Goal: Task Accomplishment & Management: Manage account settings

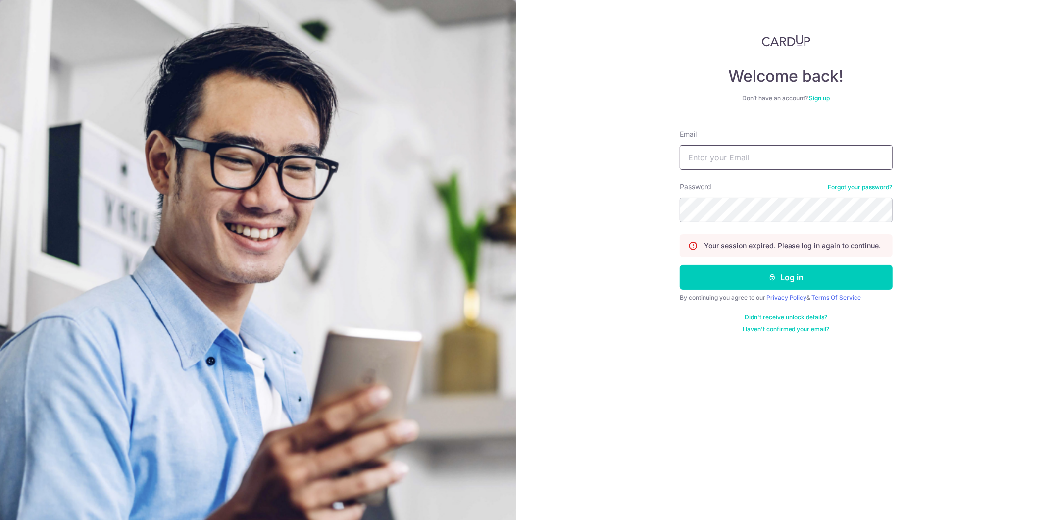
drag, startPoint x: 747, startPoint y: 151, endPoint x: 749, endPoint y: 156, distance: 5.8
click at [747, 151] on input "Email" at bounding box center [786, 157] width 213 height 25
type input "[EMAIL_ADDRESS][DOMAIN_NAME]"
click at [680, 265] on button "Log in" at bounding box center [786, 277] width 213 height 25
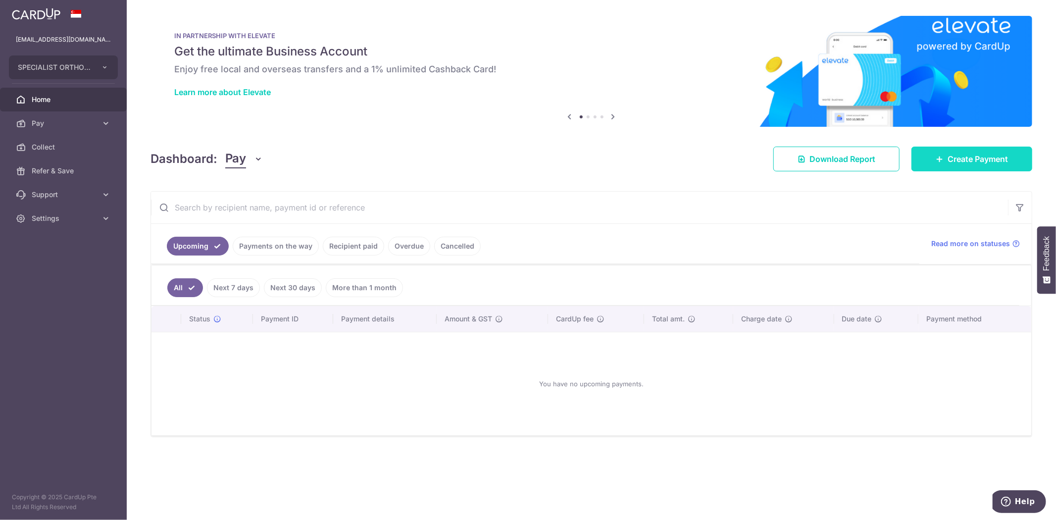
click at [964, 155] on span "Create Payment" at bounding box center [978, 159] width 60 height 12
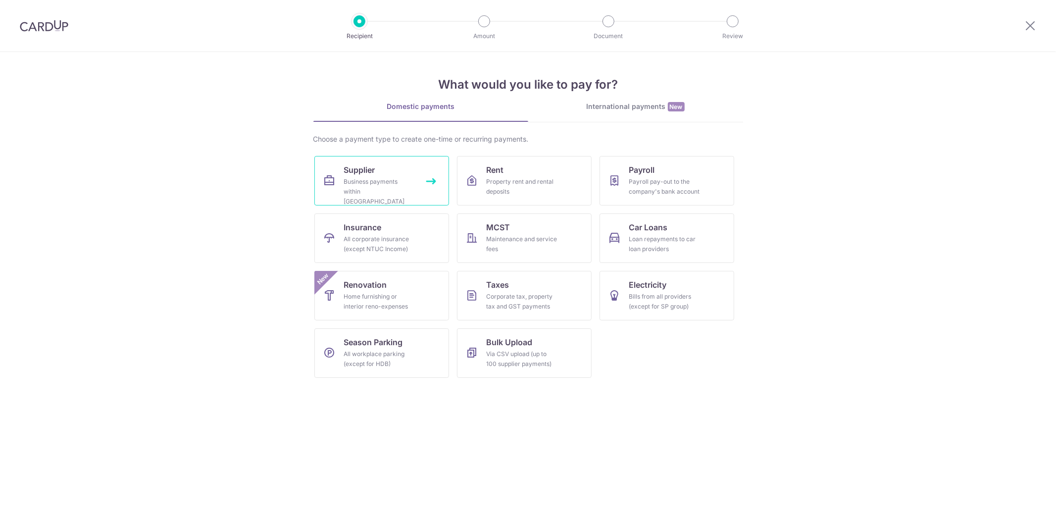
click at [362, 174] on span "Supplier" at bounding box center [359, 170] width 31 height 12
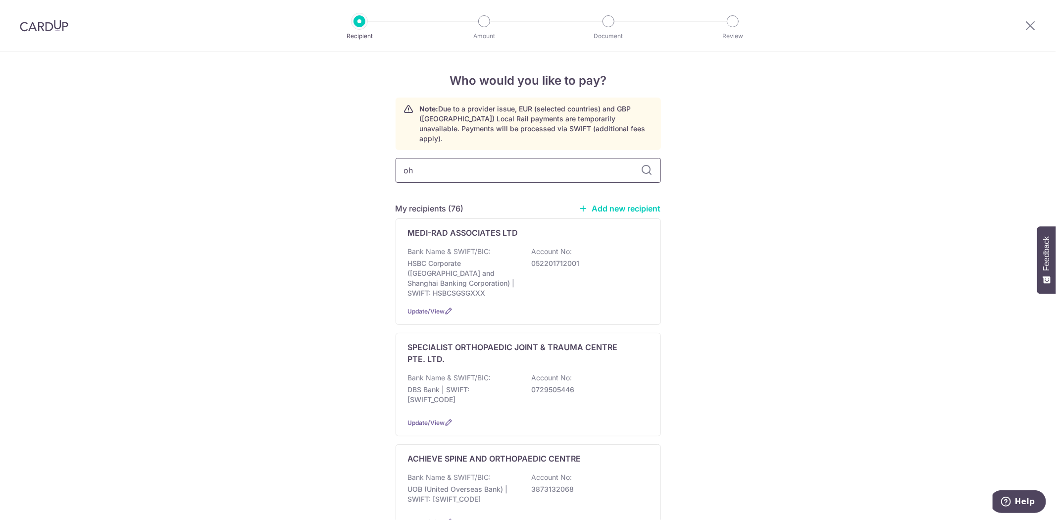
type input "ohm"
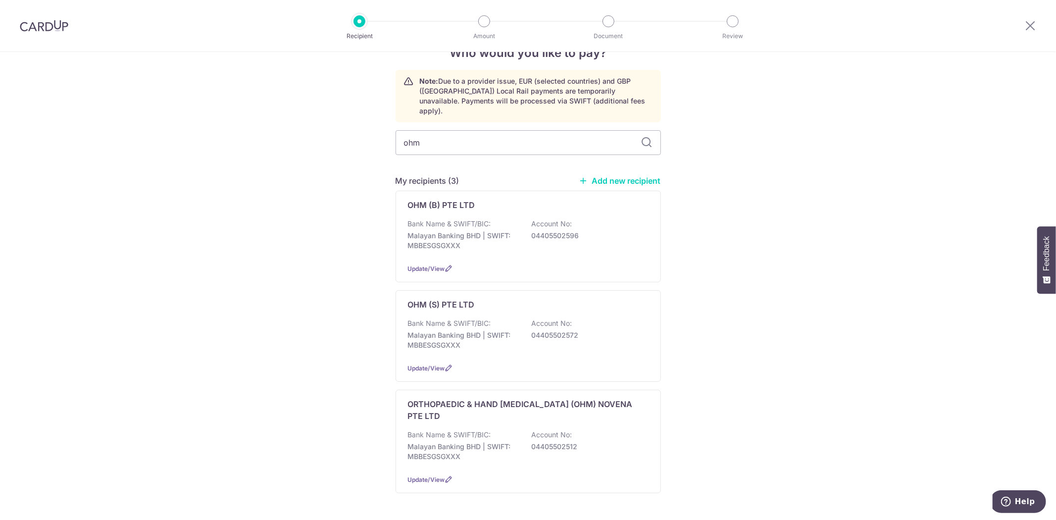
scroll to position [42, 0]
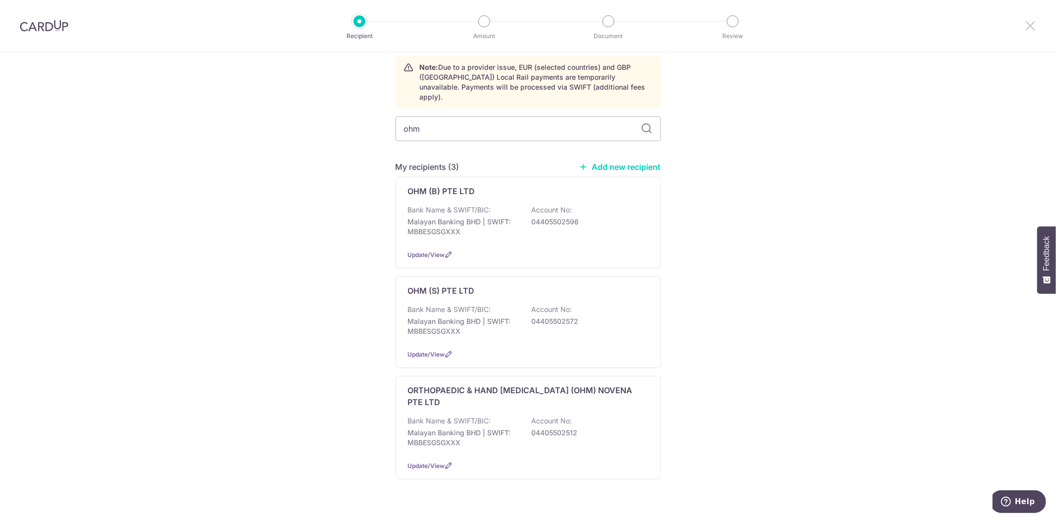
click at [1031, 27] on icon at bounding box center [1031, 25] width 12 height 12
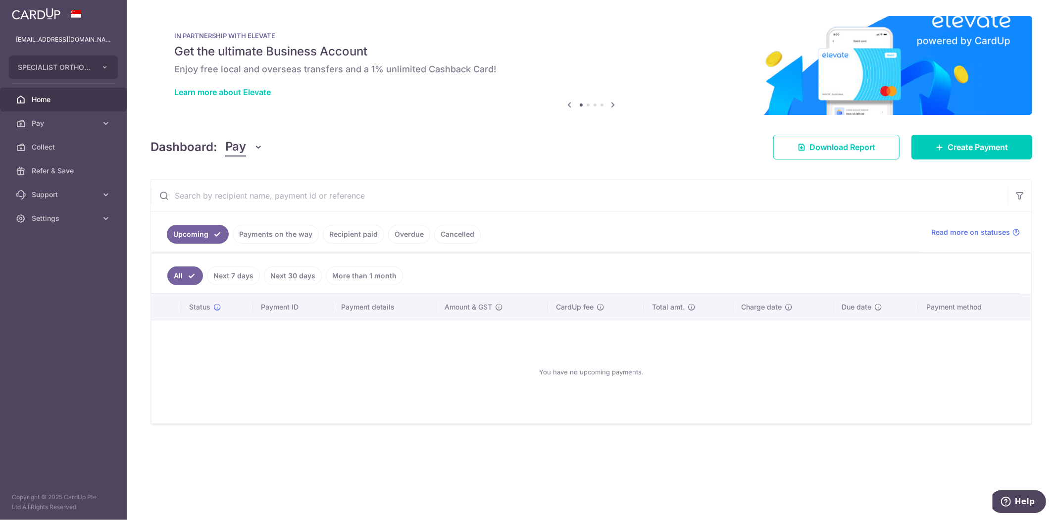
drag, startPoint x: 98, startPoint y: 52, endPoint x: 88, endPoint y: 65, distance: 16.3
click at [97, 52] on ul "finance@specialistortho.com.sg SPECIALIST ORTHOPAEDIC CENTRE PTE. LTD. SPECIALI…" at bounding box center [63, 129] width 127 height 203
click at [87, 66] on span "SPECIALIST ORTHOPAEDIC CENTRE PTE. LTD." at bounding box center [54, 67] width 73 height 10
click at [70, 114] on link "SPECIALIST ORTHOPAEDIC JOINT TRAUMA CENTRE PTE. LTD." at bounding box center [65, 113] width 113 height 18
click at [461, 155] on div "Dashboard: Pay Pay Collect Download Report Create Payment" at bounding box center [592, 145] width 882 height 29
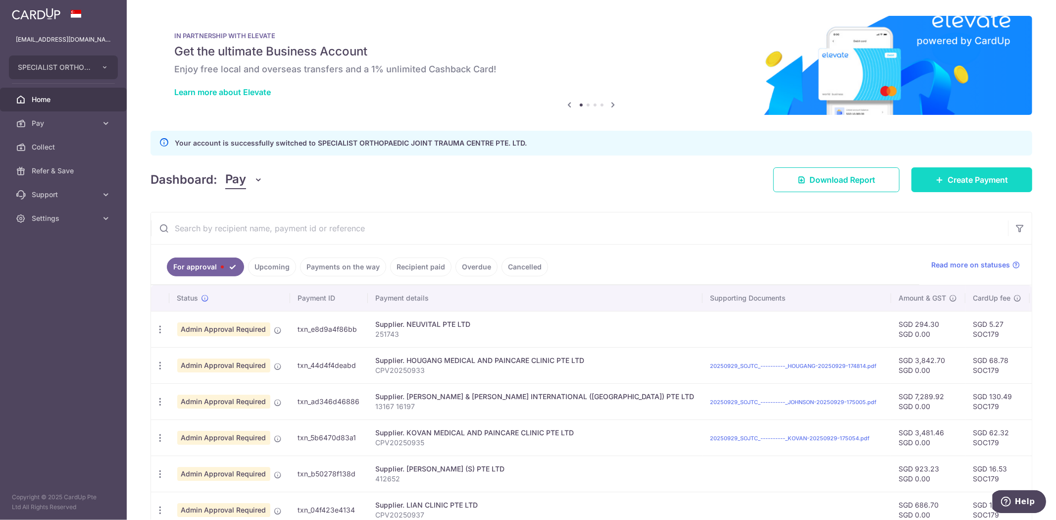
click at [952, 182] on span "Create Payment" at bounding box center [978, 180] width 60 height 12
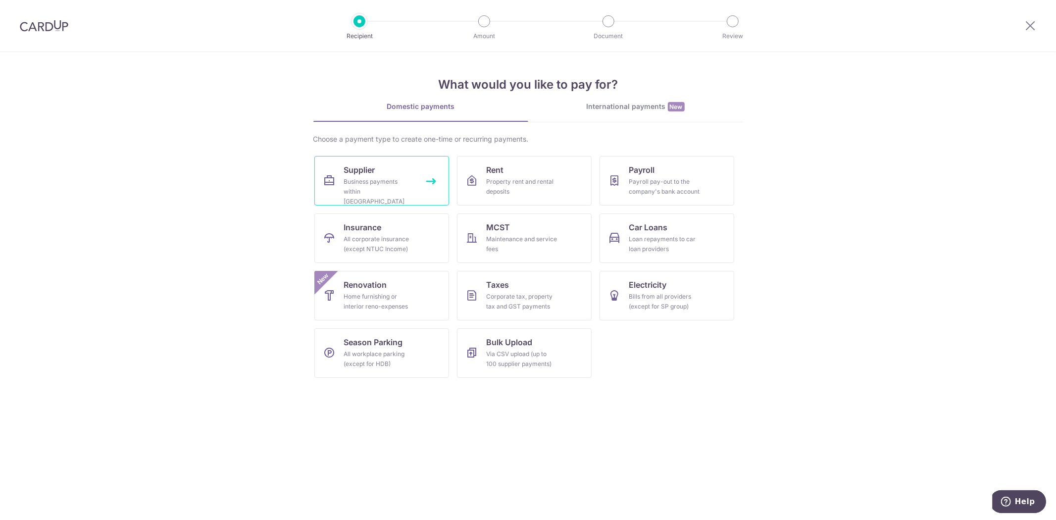
click at [397, 181] on div "Business payments within Singapore" at bounding box center [379, 192] width 71 height 30
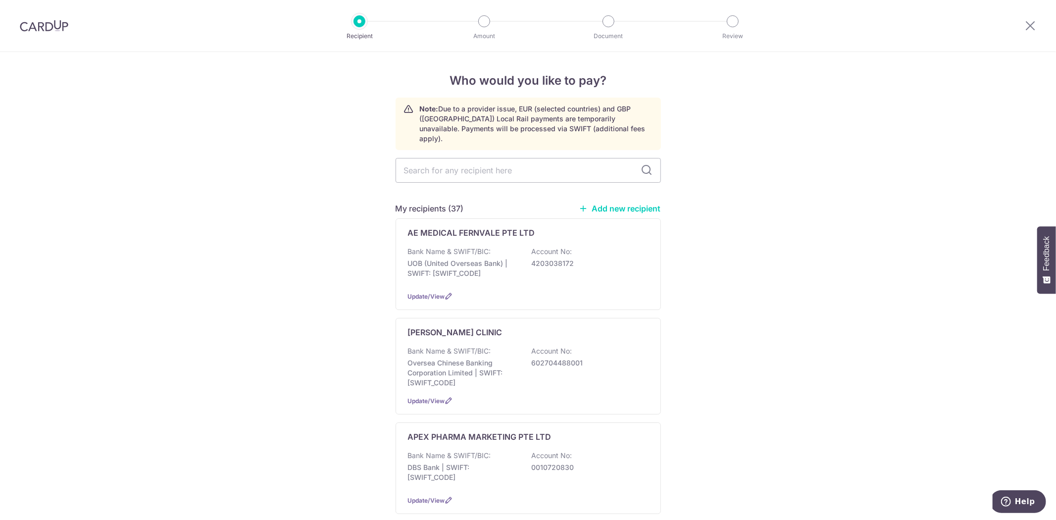
drag, startPoint x: 765, startPoint y: 299, endPoint x: 618, endPoint y: 198, distance: 178.8
click at [562, 162] on input "text" at bounding box center [528, 170] width 265 height 25
type input "ohm"
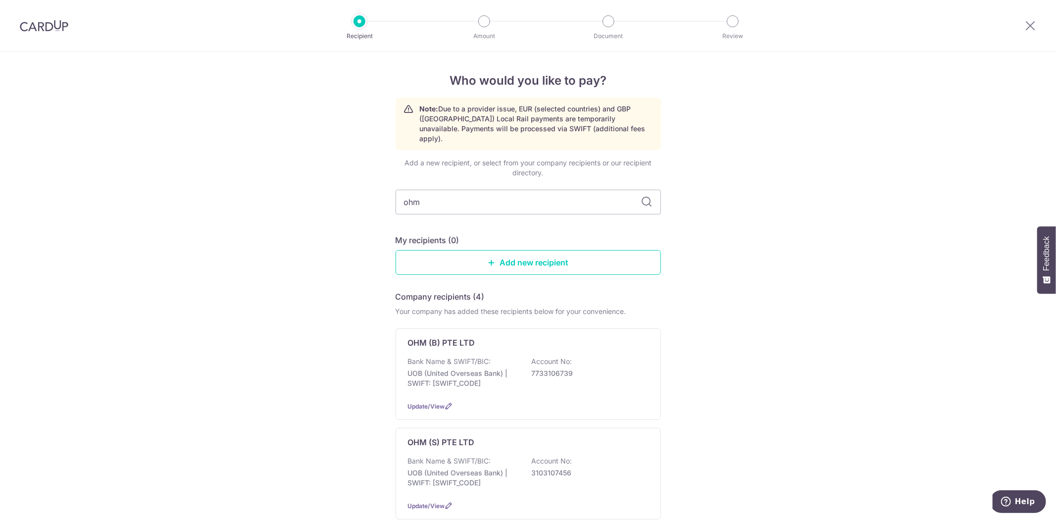
click at [20, 340] on div "Who would you like to pay? Note: Due to a provider issue, EUR (selected countri…" at bounding box center [528, 434] width 1056 height 765
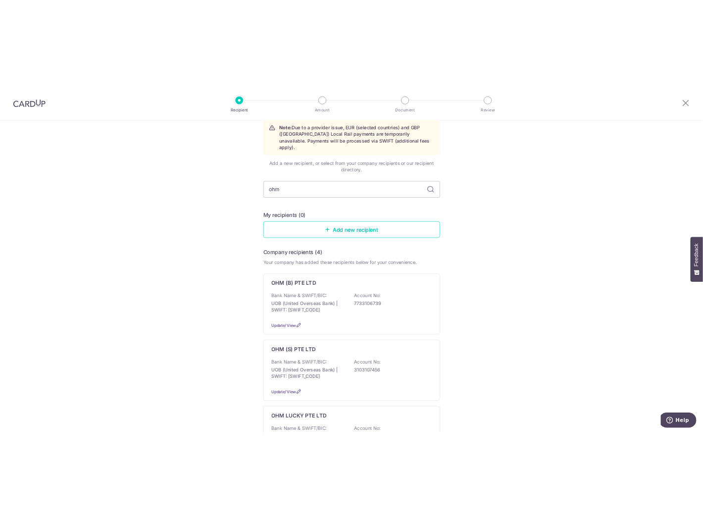
scroll to position [110, 0]
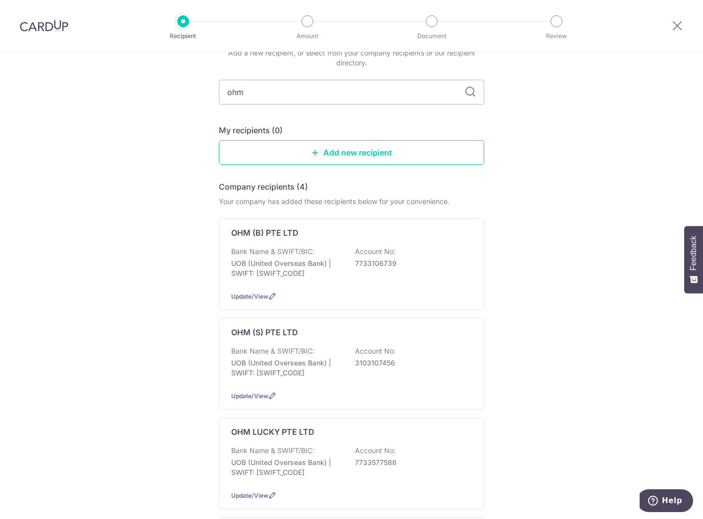
click at [136, 248] on div "Who would you like to pay? Note: Due to a provider issue, EUR (selected countri…" at bounding box center [351, 324] width 703 height 765
click at [252, 291] on div "Update/View" at bounding box center [351, 296] width 241 height 10
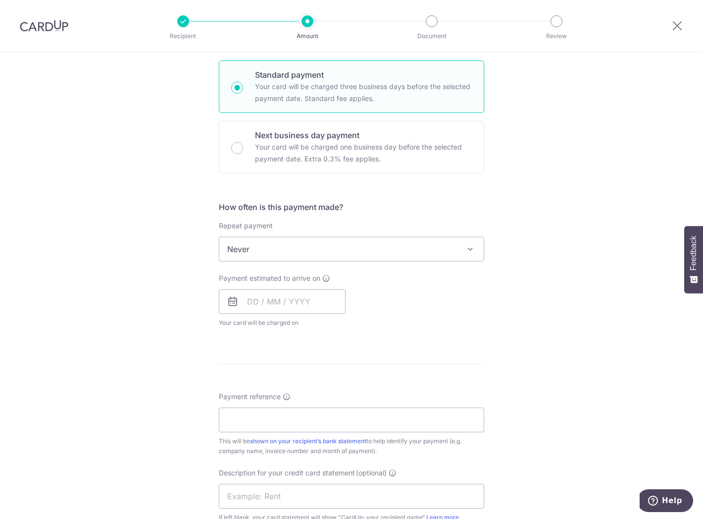
scroll to position [55, 0]
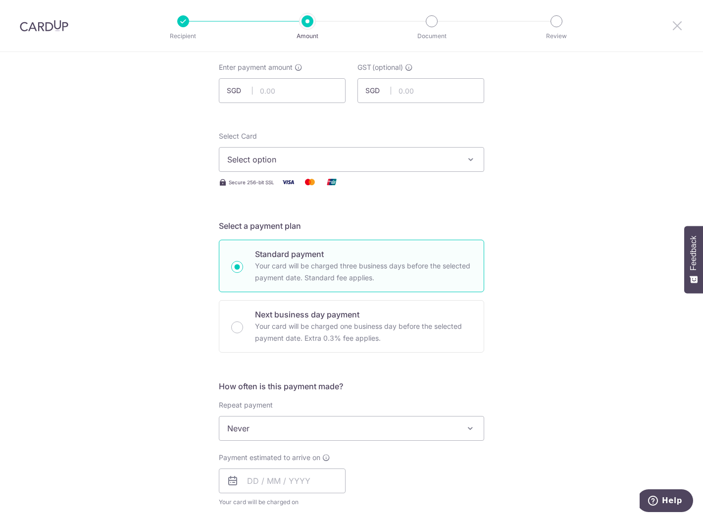
click at [676, 24] on icon at bounding box center [677, 25] width 12 height 12
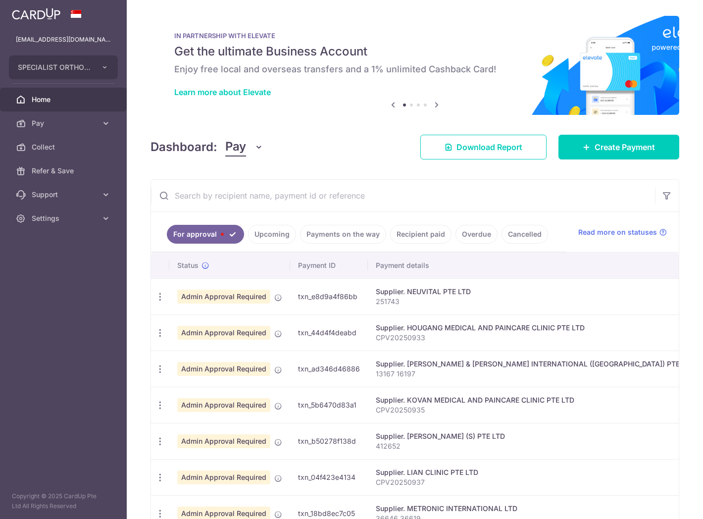
click at [292, 119] on div "× Pause Schedule Pause all future payments in this series Pause just this one p…" at bounding box center [415, 259] width 576 height 519
click at [641, 153] on span "Create Payment" at bounding box center [625, 147] width 60 height 12
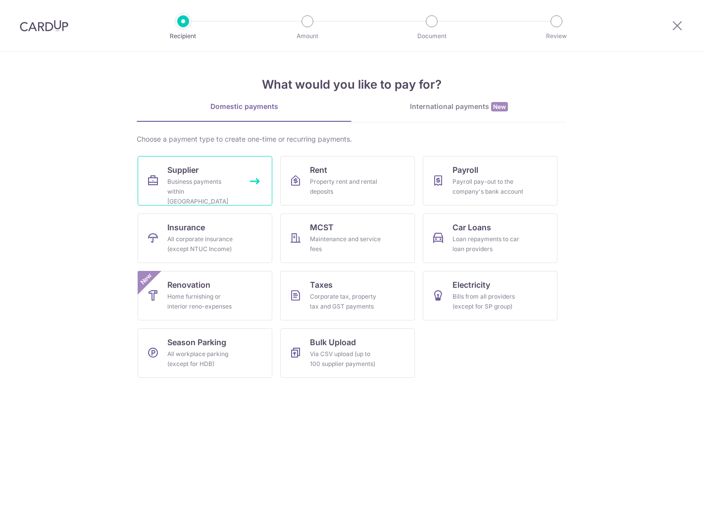
click at [223, 192] on div "Business payments within Singapore" at bounding box center [202, 192] width 71 height 30
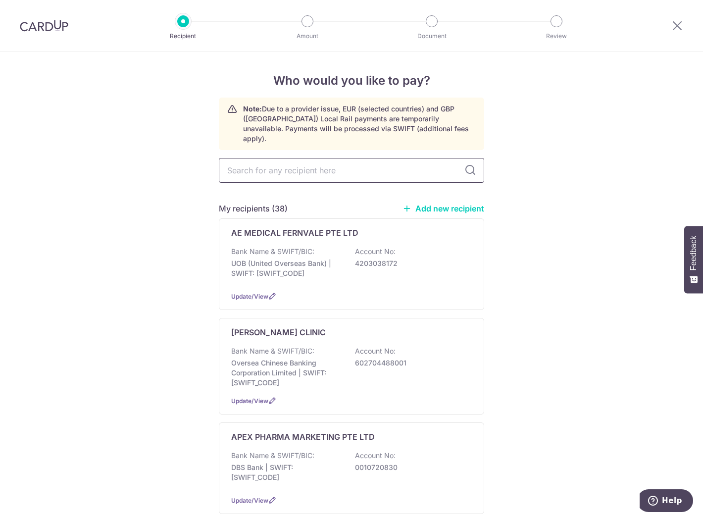
click at [365, 164] on input "text" at bounding box center [351, 170] width 265 height 25
type input "ohm"
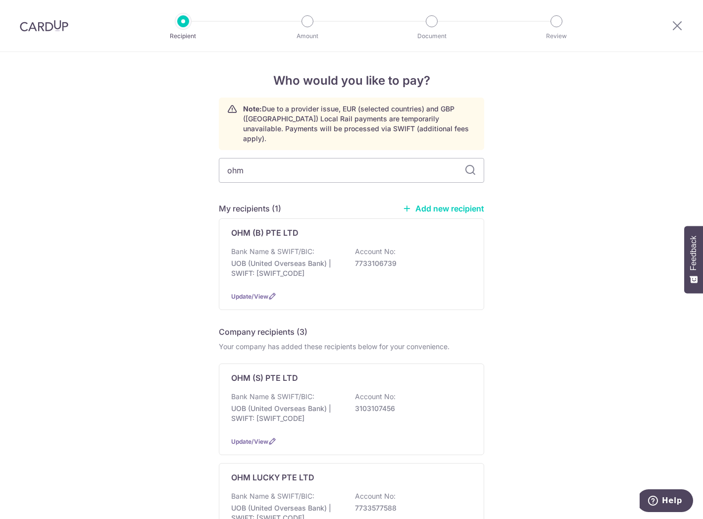
click at [567, 252] on div "Who would you like to pay? Note: Due to a provider issue, EUR (selected countri…" at bounding box center [351, 388] width 703 height 672
click at [249, 293] on span "Update/View" at bounding box center [249, 296] width 37 height 7
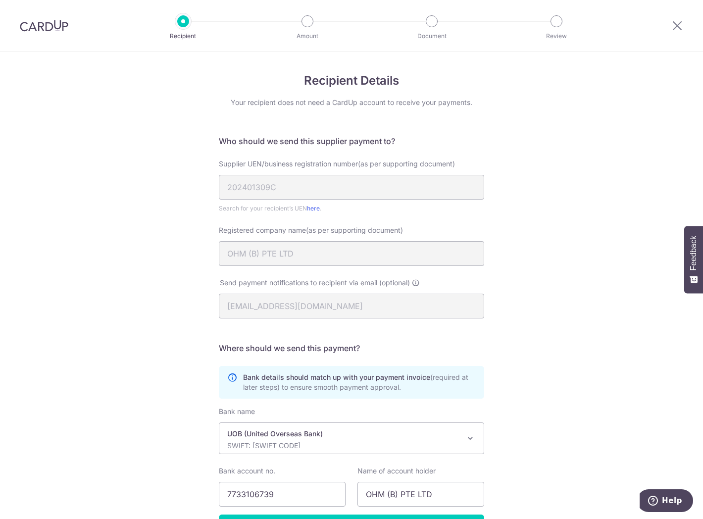
click at [82, 266] on div "Recipient Details Your recipient does not need a CardUp account to receive your…" at bounding box center [351, 319] width 703 height 534
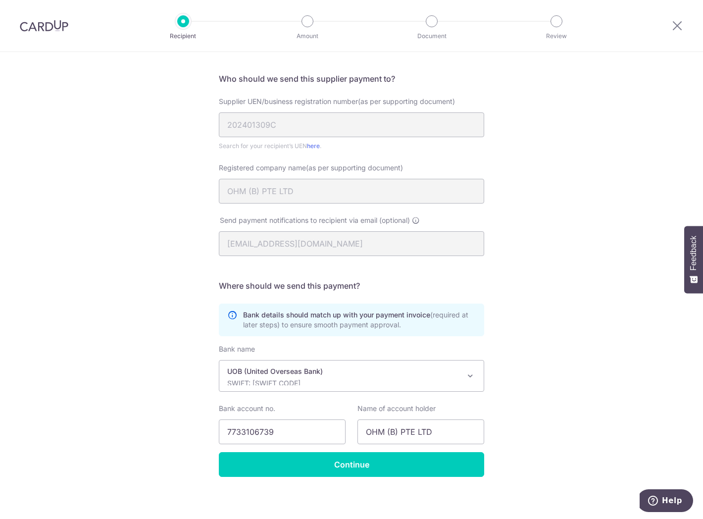
scroll to position [66, 0]
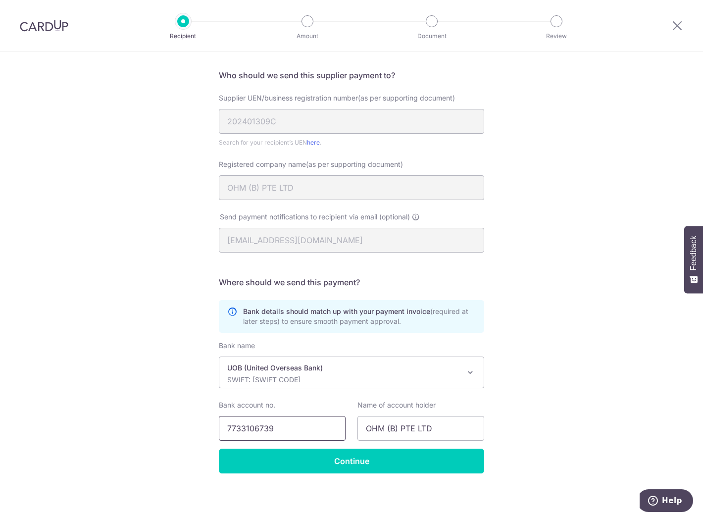
drag, startPoint x: 300, startPoint y: 431, endPoint x: 125, endPoint y: 427, distance: 174.8
click at [115, 432] on div "Recipient Details Your recipient does not need a CardUp account to receive your…" at bounding box center [351, 253] width 703 height 534
paste input "04405502596"
type input "04405502596"
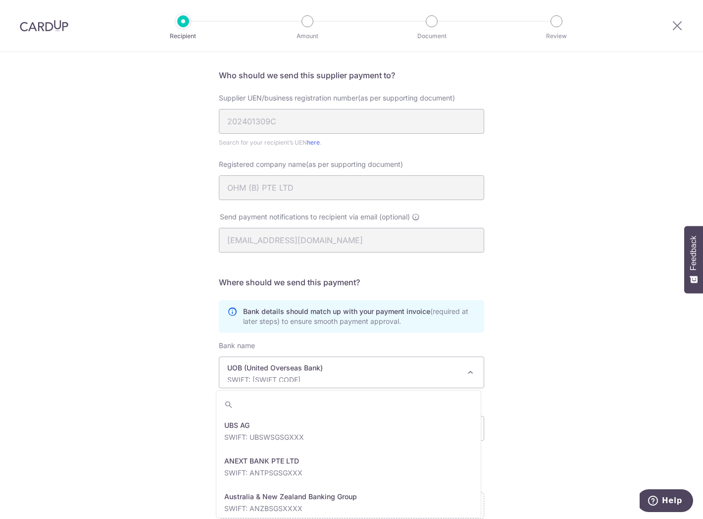
click at [388, 387] on span "UOB (United Overseas Bank) SWIFT: UOVBSGSGXXX" at bounding box center [351, 372] width 264 height 31
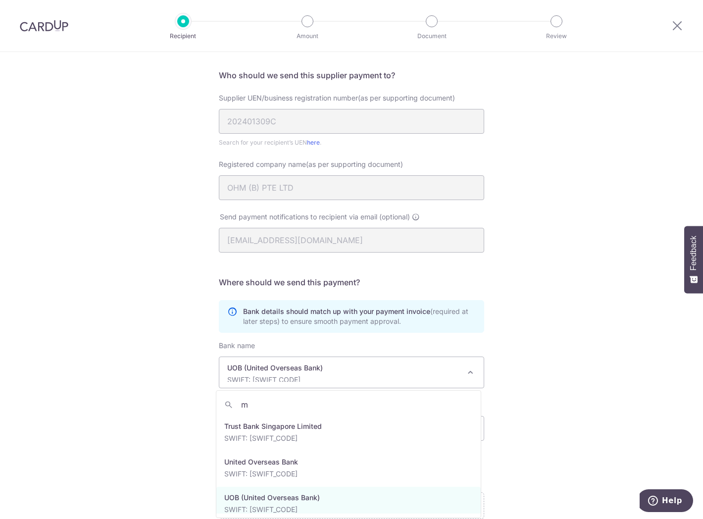
scroll to position [0, 0]
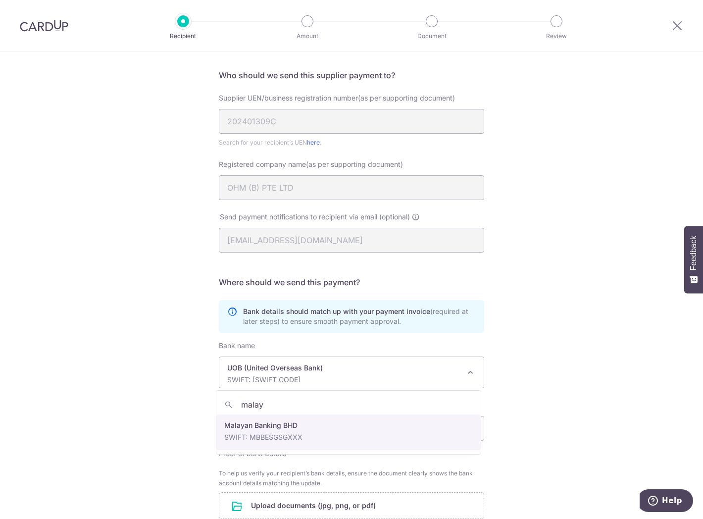
type input "malay"
select select "26"
click at [530, 400] on div "Recipient Details Your recipient does not need a CardUp account to receive your…" at bounding box center [351, 308] width 703 height 645
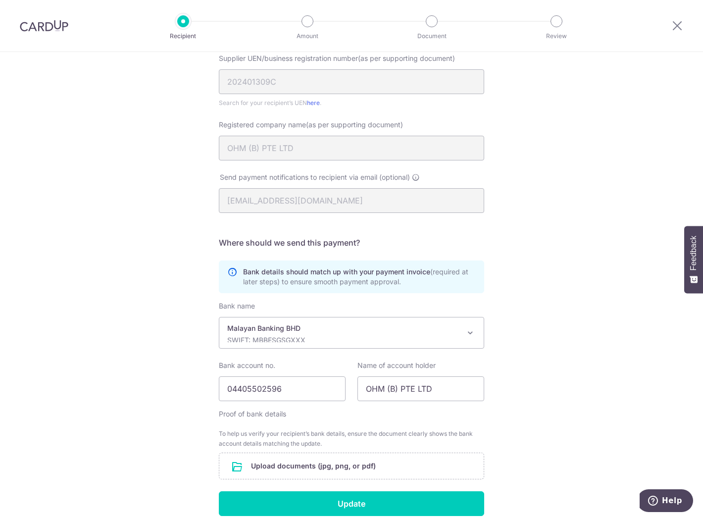
scroll to position [177, 0]
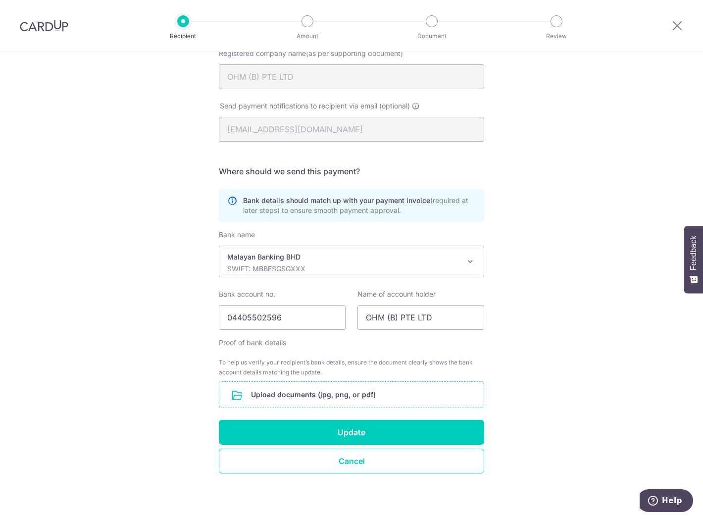
click at [347, 394] on input "file" at bounding box center [351, 395] width 264 height 26
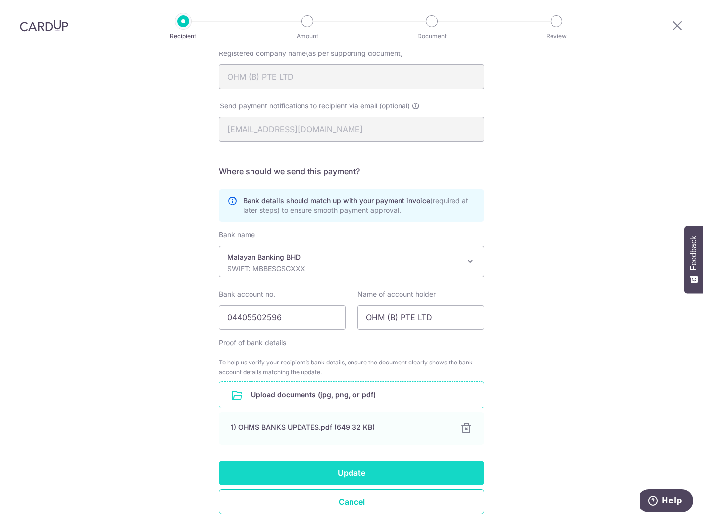
click at [426, 474] on button "Update" at bounding box center [351, 473] width 265 height 25
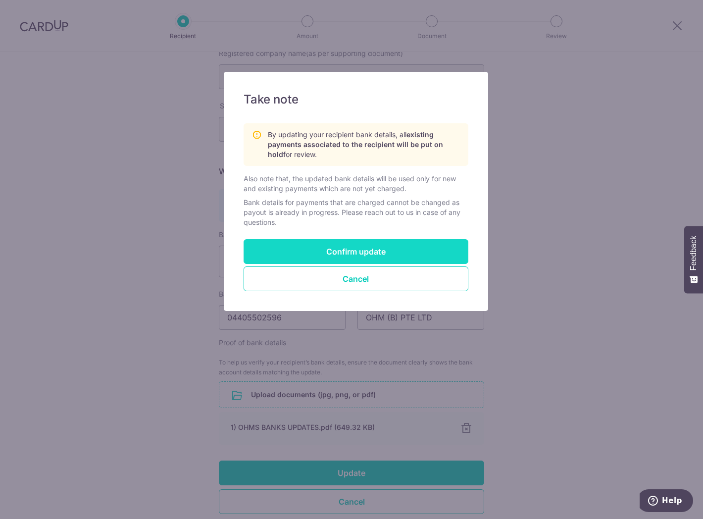
click at [382, 251] on button "Confirm update" at bounding box center [356, 251] width 225 height 25
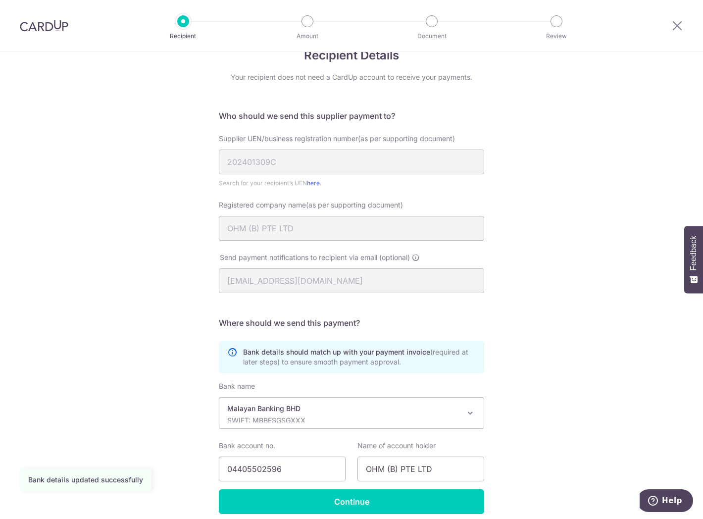
scroll to position [66, 0]
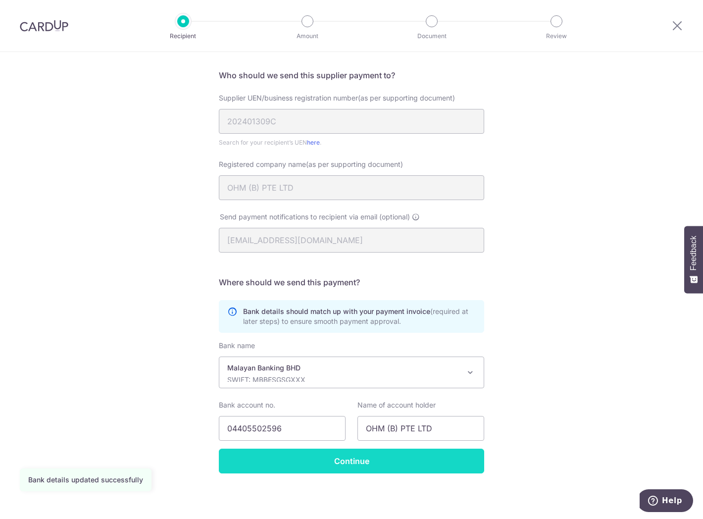
click at [332, 460] on input "Continue" at bounding box center [351, 461] width 265 height 25
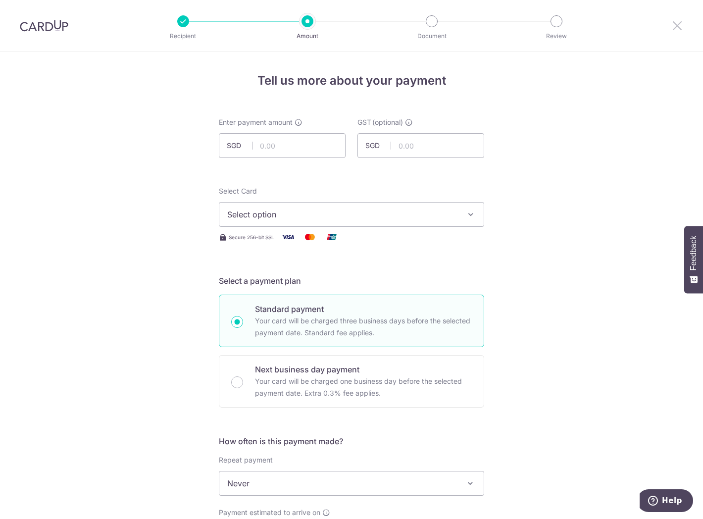
click at [675, 26] on icon at bounding box center [677, 25] width 12 height 12
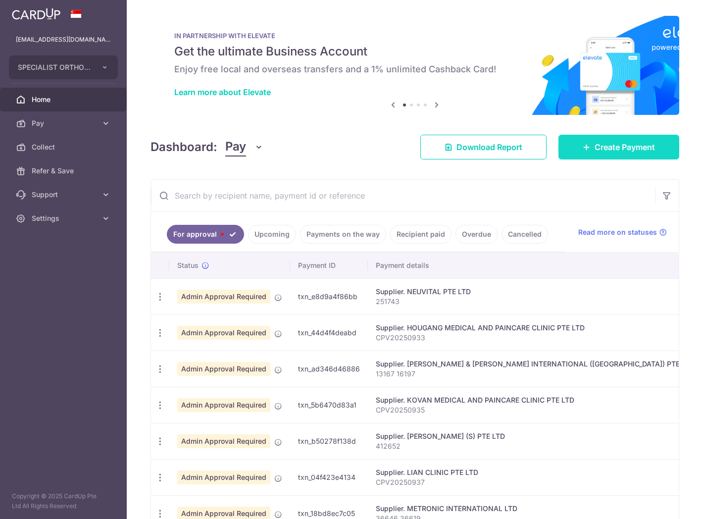
click at [572, 151] on link "Create Payment" at bounding box center [619, 147] width 121 height 25
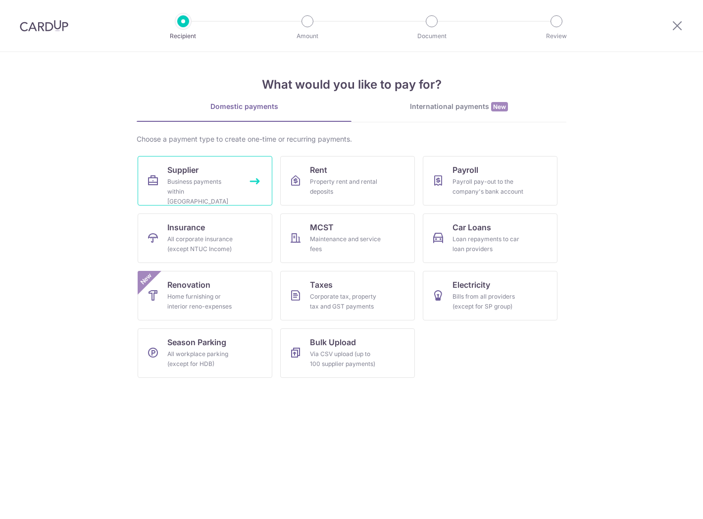
click at [218, 187] on div "Business payments within Singapore" at bounding box center [202, 192] width 71 height 30
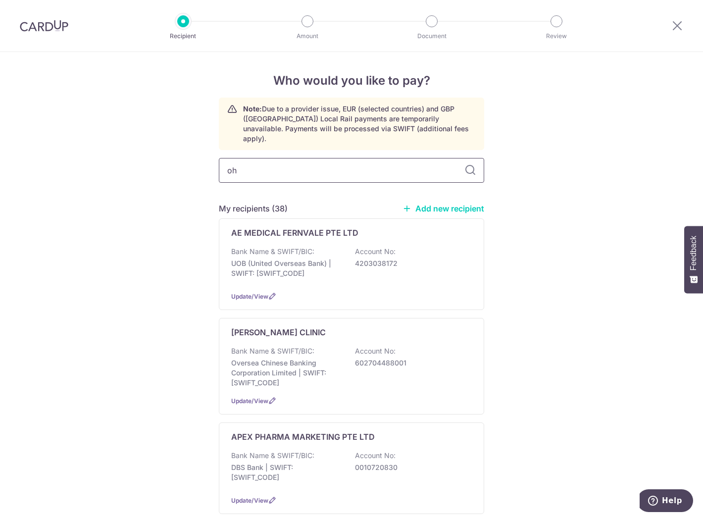
type input "ohm"
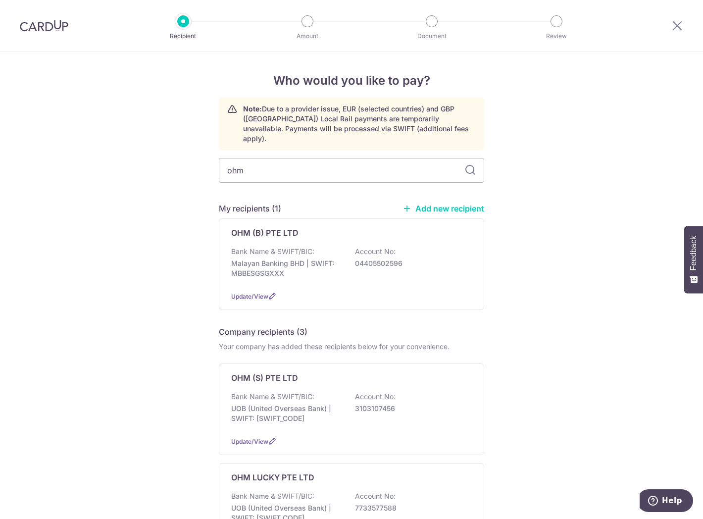
click at [568, 293] on div "Who would you like to pay? Note: Due to a provider issue, EUR (selected countri…" at bounding box center [351, 388] width 703 height 672
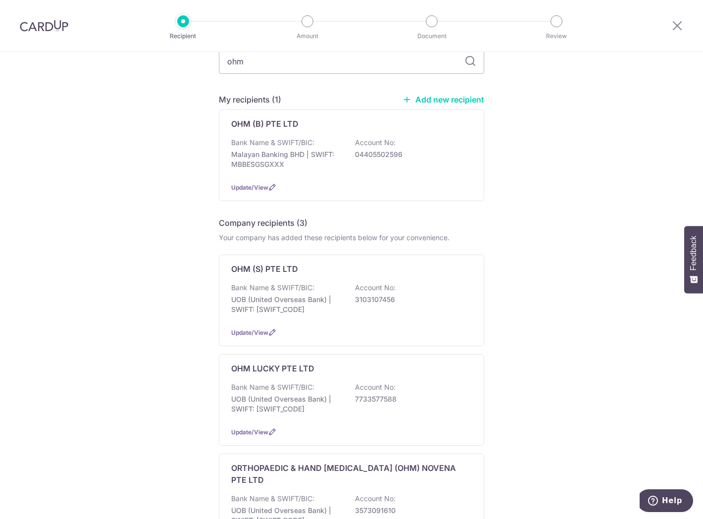
scroll to position [110, 0]
click at [255, 328] on span "Update/View" at bounding box center [249, 331] width 37 height 7
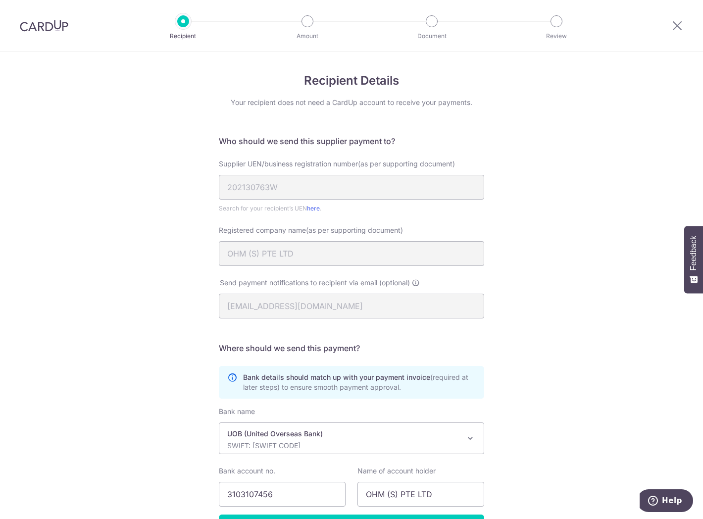
click at [141, 335] on div "Recipient Details Your recipient does not need a CardUp account to receive your…" at bounding box center [351, 319] width 703 height 534
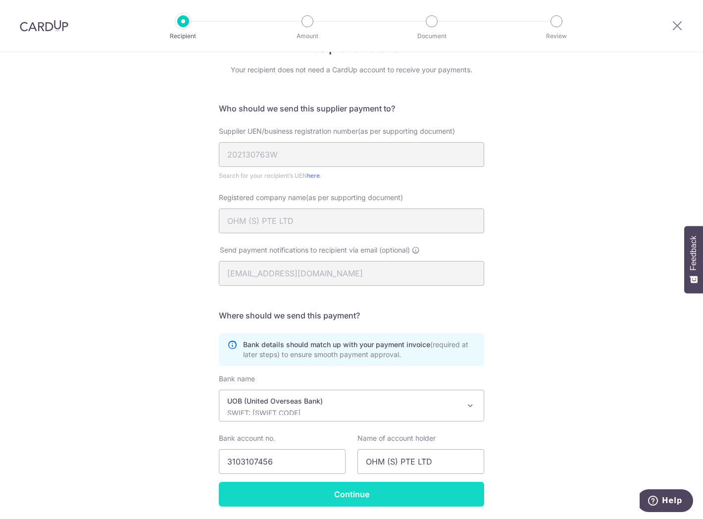
scroll to position [66, 0]
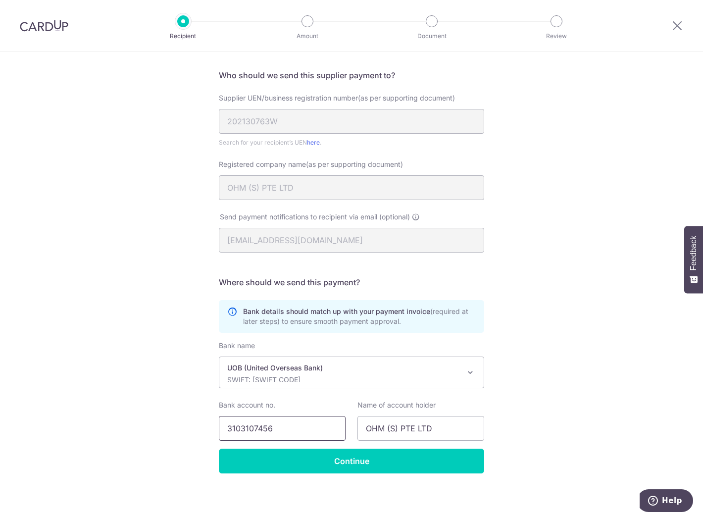
drag, startPoint x: 305, startPoint y: 431, endPoint x: 62, endPoint y: 431, distance: 242.6
click at [68, 432] on div "Recipient Details Your recipient does not need a CardUp account to receive your…" at bounding box center [351, 253] width 703 height 534
paste input "04405502572"
type input "04405502572"
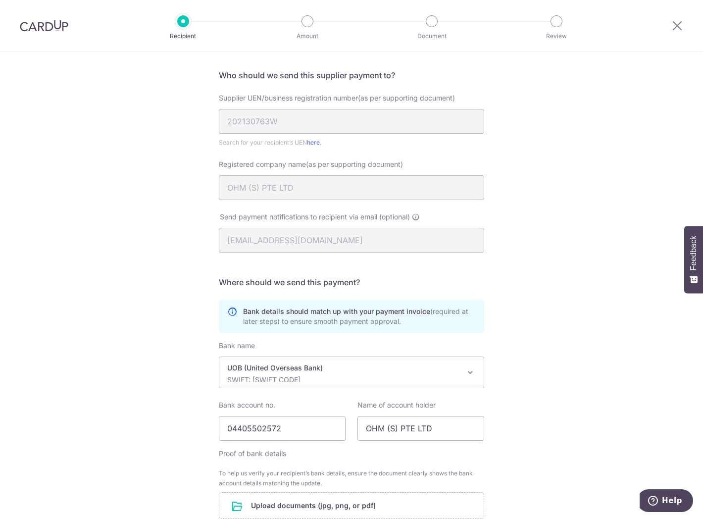
click at [334, 351] on div "Bank name UBS AG ANEXT BANK PTE LTD Australia & New Zealand Banking Group BANGK…" at bounding box center [351, 365] width 265 height 48
click at [339, 359] on span "UOB (United Overseas Bank) SWIFT: UOVBSGSGXXX" at bounding box center [351, 372] width 264 height 31
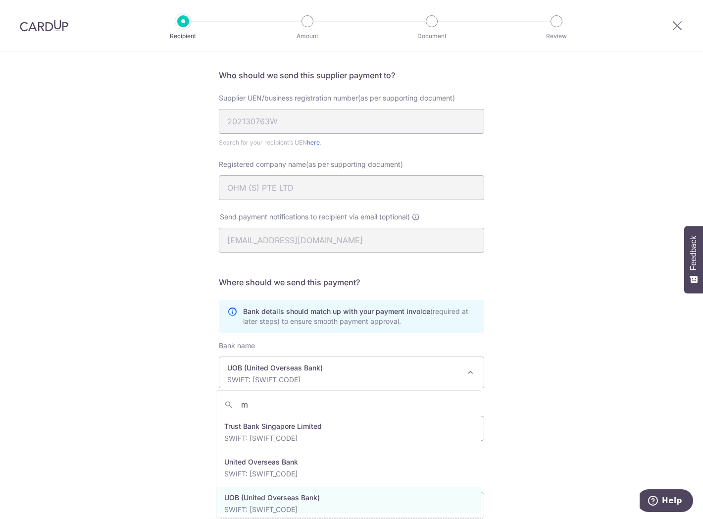
scroll to position [0, 0]
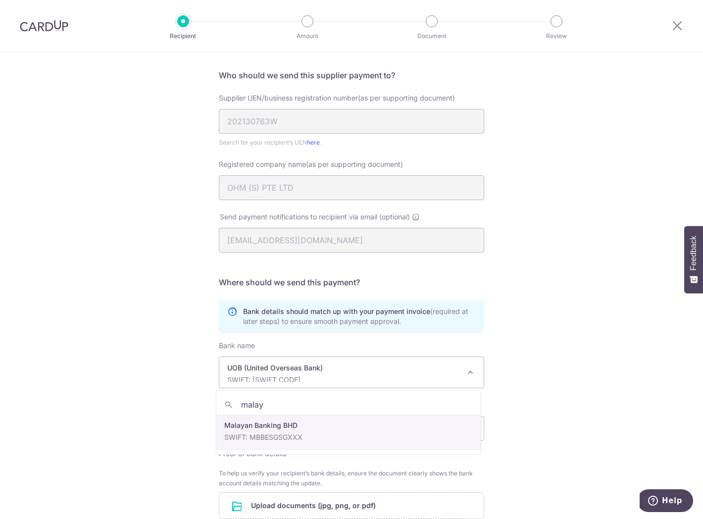
type input "malay"
select select "26"
drag, startPoint x: 533, startPoint y: 343, endPoint x: 527, endPoint y: 326, distance: 17.9
click at [533, 341] on div "Recipient Details Your recipient does not need a CardUp account to receive your…" at bounding box center [351, 308] width 703 height 645
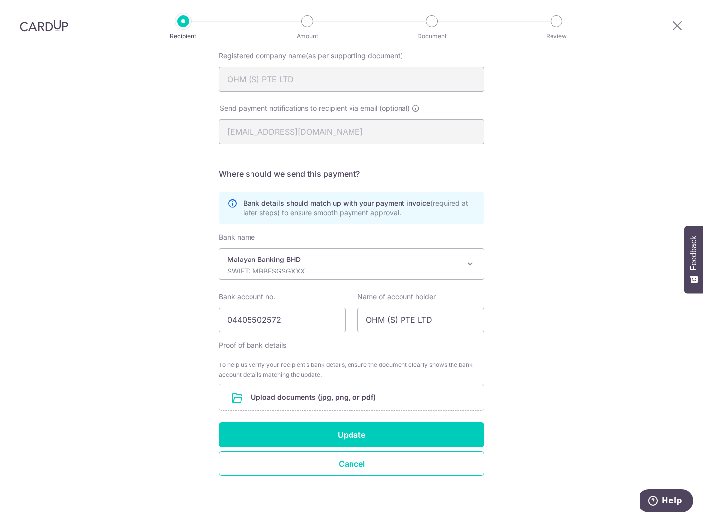
scroll to position [177, 0]
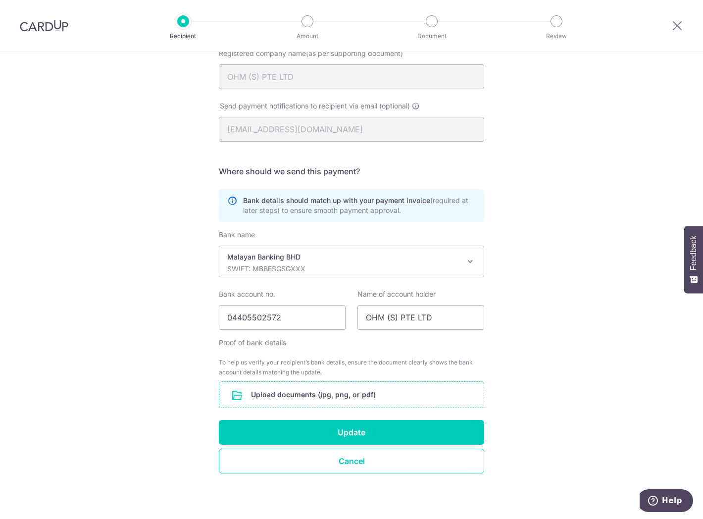
click at [375, 397] on input "file" at bounding box center [351, 395] width 264 height 26
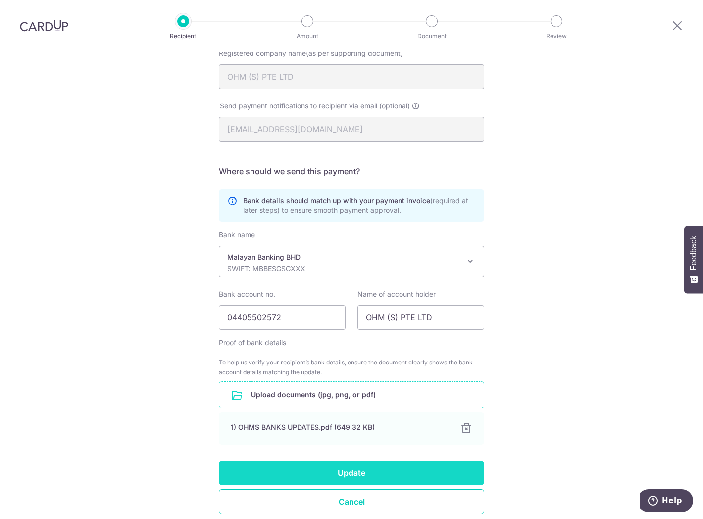
click at [381, 471] on button "Update" at bounding box center [351, 473] width 265 height 25
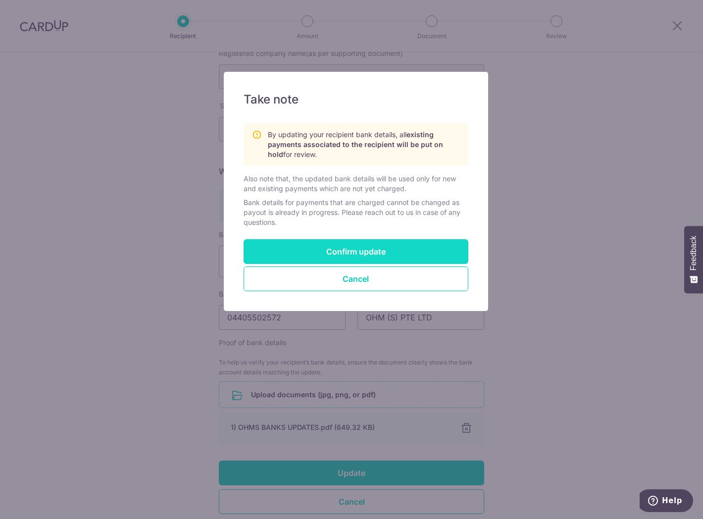
click at [413, 244] on button "Confirm update" at bounding box center [356, 251] width 225 height 25
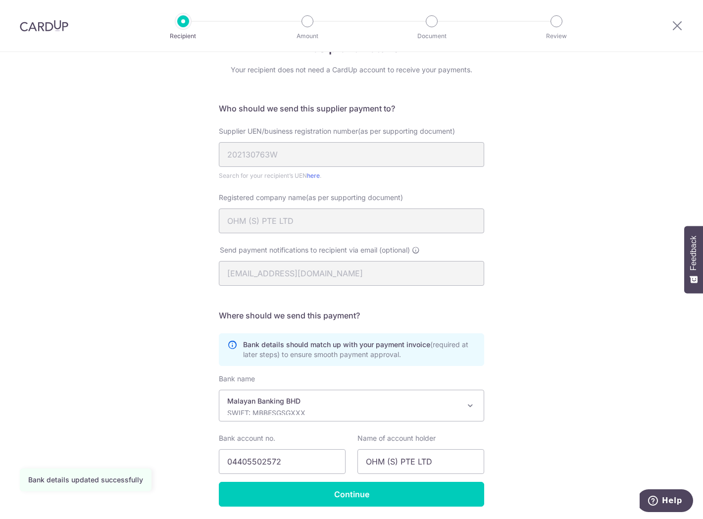
scroll to position [66, 0]
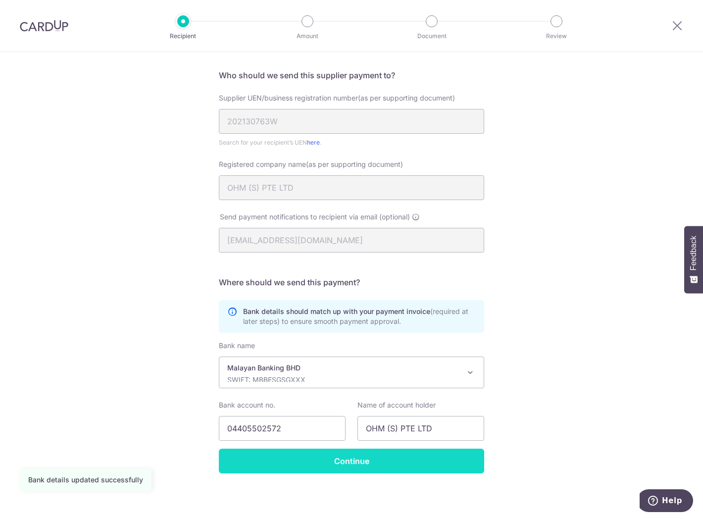
click at [408, 468] on input "Continue" at bounding box center [351, 461] width 265 height 25
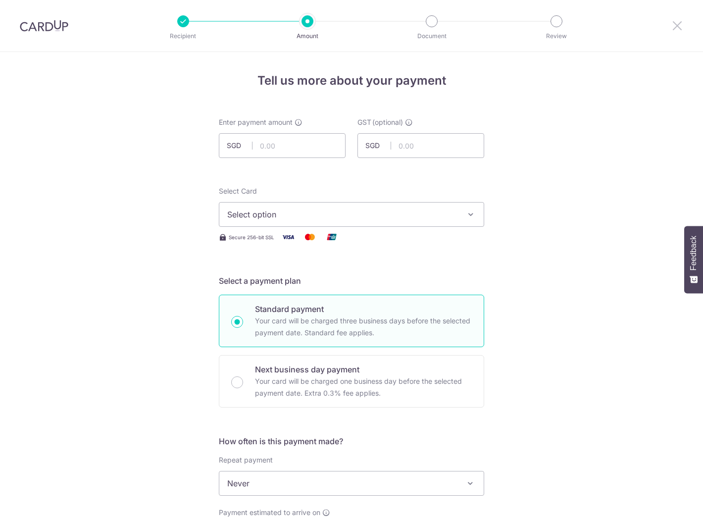
click at [673, 22] on icon at bounding box center [677, 25] width 12 height 12
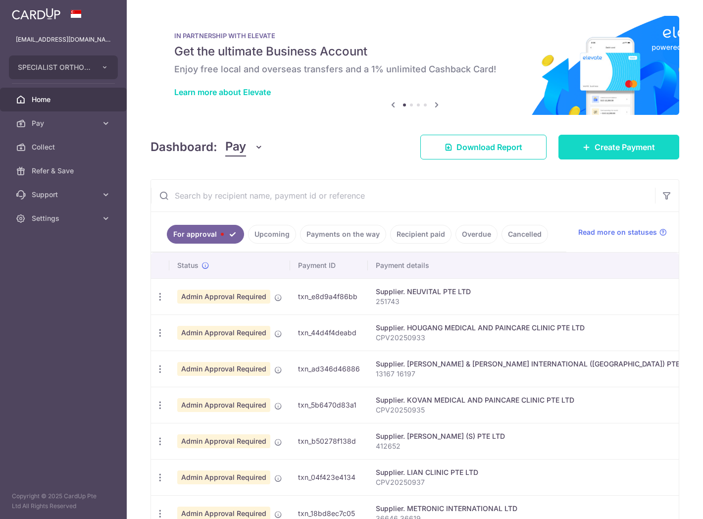
click at [637, 147] on span "Create Payment" at bounding box center [625, 147] width 60 height 12
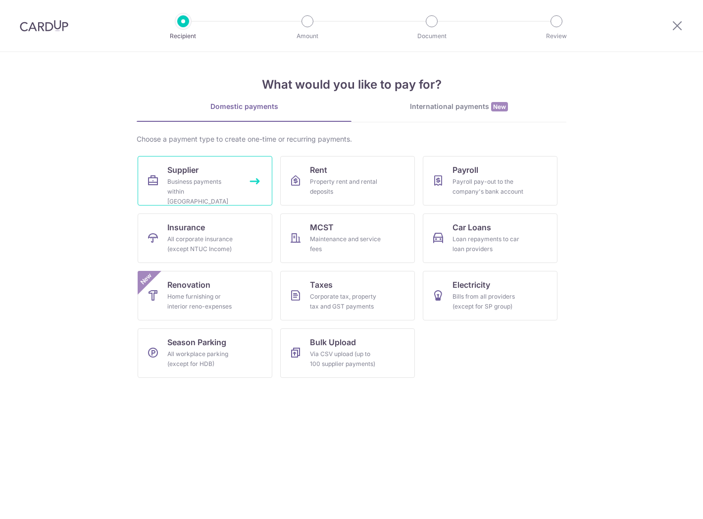
click at [201, 172] on link "Supplier Business payments within Singapore" at bounding box center [205, 181] width 135 height 50
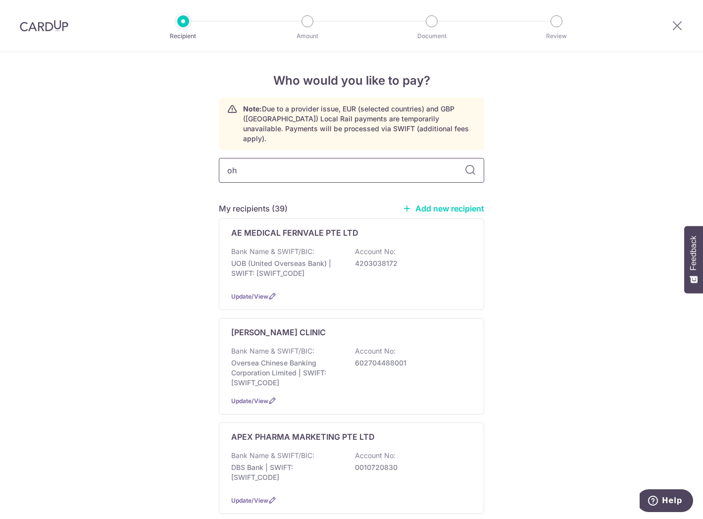
type input "ohm"
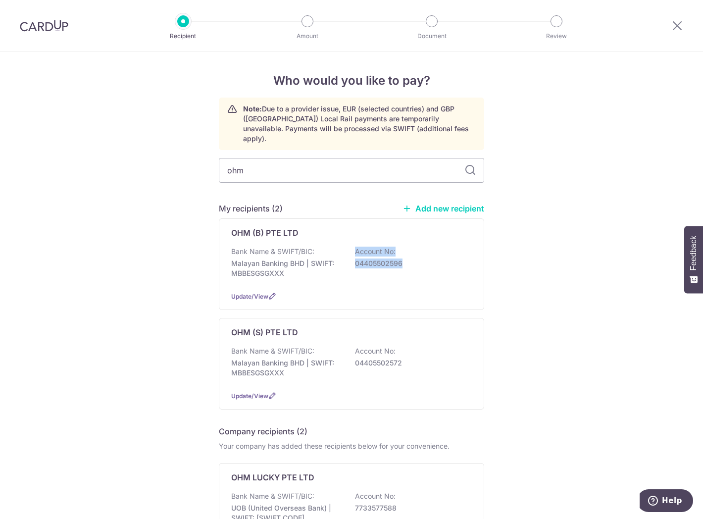
drag, startPoint x: 91, startPoint y: 273, endPoint x: 101, endPoint y: 280, distance: 12.5
click at [97, 279] on div "Who would you like to pay? Note: Due to a provider issue, EUR (selected countri…" at bounding box center [351, 388] width 703 height 672
click at [101, 280] on div "Who would you like to pay? Note: Due to a provider issue, EUR (selected countri…" at bounding box center [351, 388] width 703 height 672
drag, startPoint x: 97, startPoint y: 281, endPoint x: 100, endPoint y: 272, distance: 8.9
click at [98, 274] on div "Who would you like to pay? Note: Due to a provider issue, EUR (selected countri…" at bounding box center [351, 388] width 703 height 672
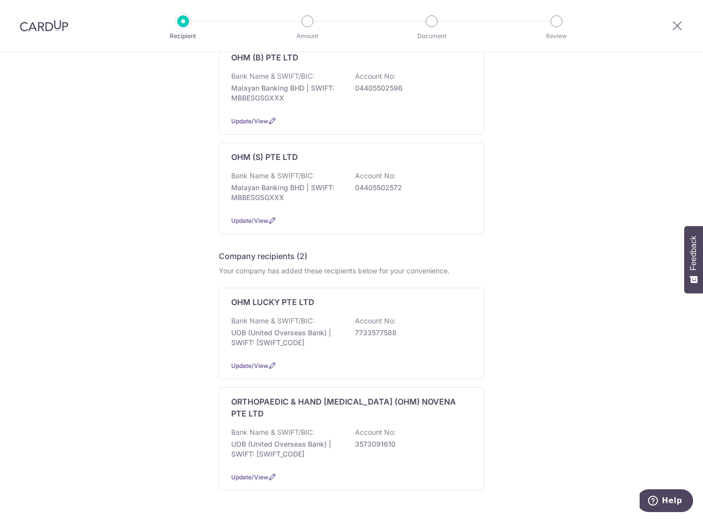
scroll to position [184, 0]
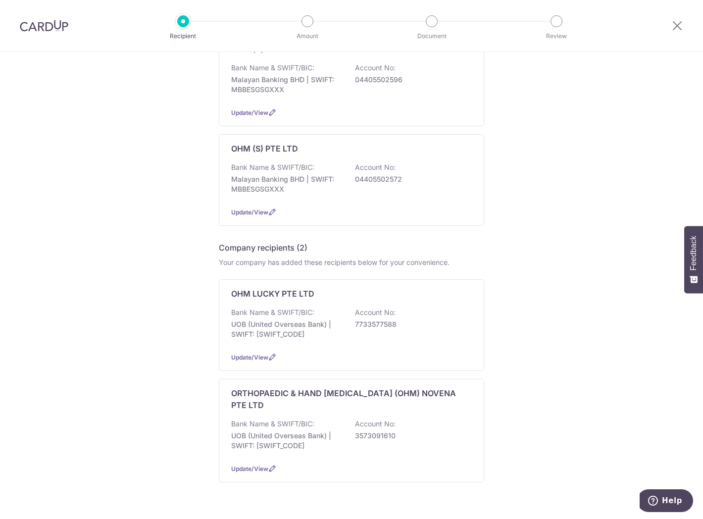
click at [136, 280] on div "Who would you like to pay? Note: Due to a provider issue, EUR (selected countri…" at bounding box center [351, 204] width 703 height 672
click at [250, 465] on span "Update/View" at bounding box center [249, 468] width 37 height 7
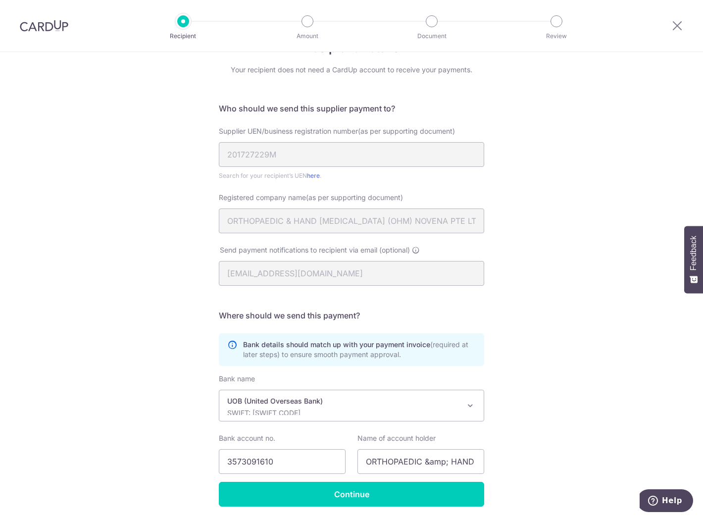
scroll to position [66, 0]
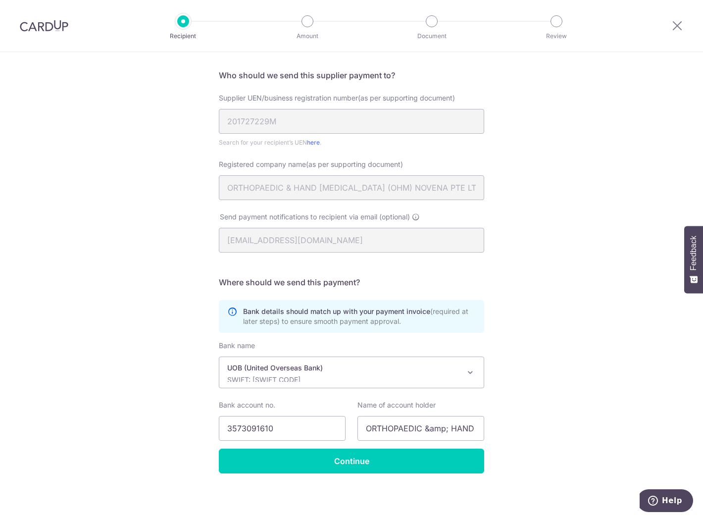
click at [371, 377] on p "SWIFT: UOVBSGSGXXX" at bounding box center [343, 380] width 233 height 10
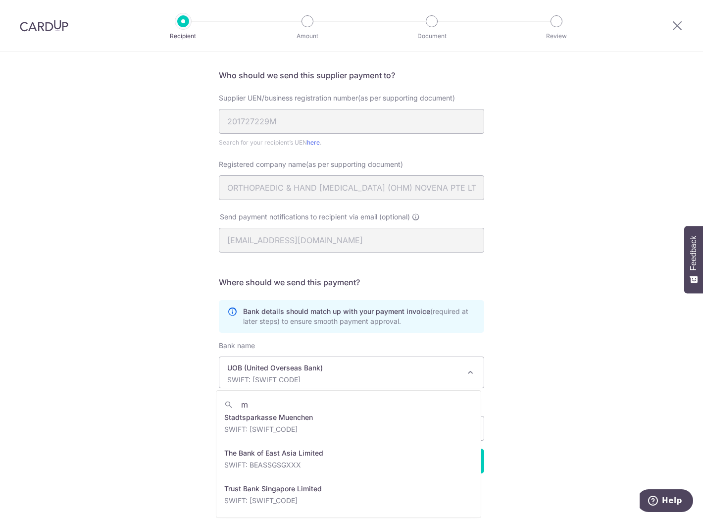
scroll to position [0, 0]
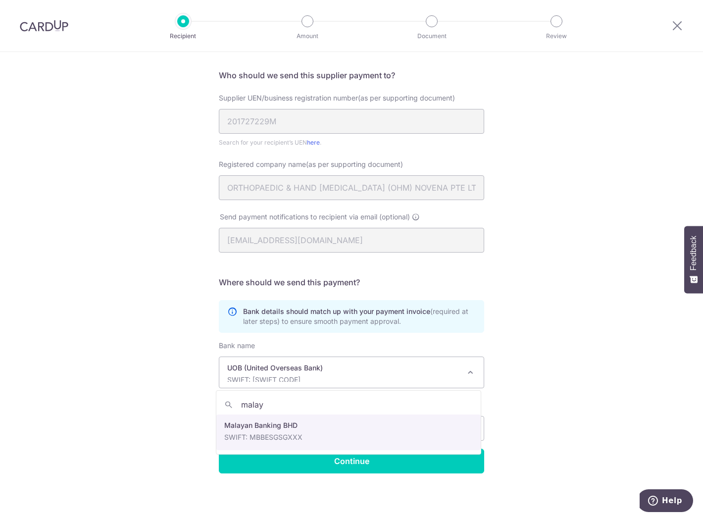
type input "malay"
drag, startPoint x: 354, startPoint y: 427, endPoint x: 340, endPoint y: 427, distance: 13.9
select select "26"
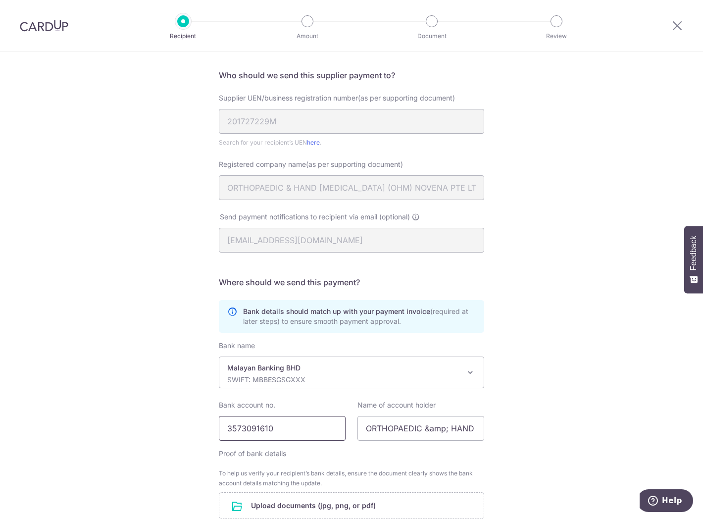
drag, startPoint x: 329, startPoint y: 429, endPoint x: 152, endPoint y: 414, distance: 177.9
click at [152, 414] on div "Recipient Details Your recipient does not need a CardUp account to receive your…" at bounding box center [351, 308] width 703 height 645
paste input "04405502512"
type input "04405502512"
click at [562, 428] on div "Recipient Details Your recipient does not need a CardUp account to receive your…" at bounding box center [351, 308] width 703 height 645
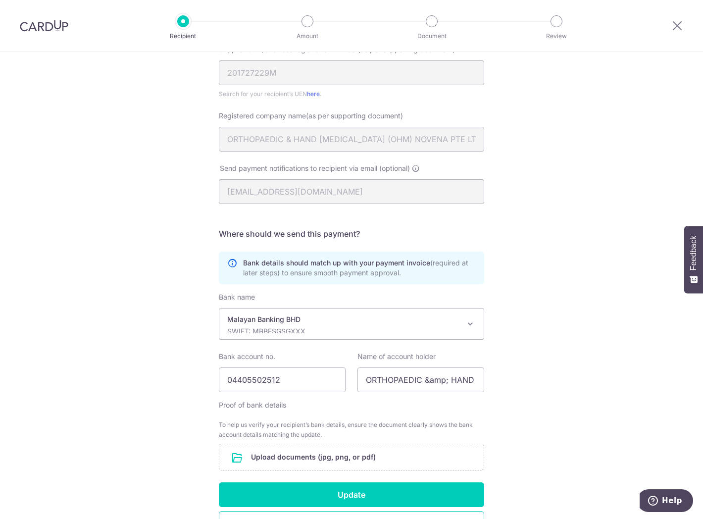
scroll to position [177, 0]
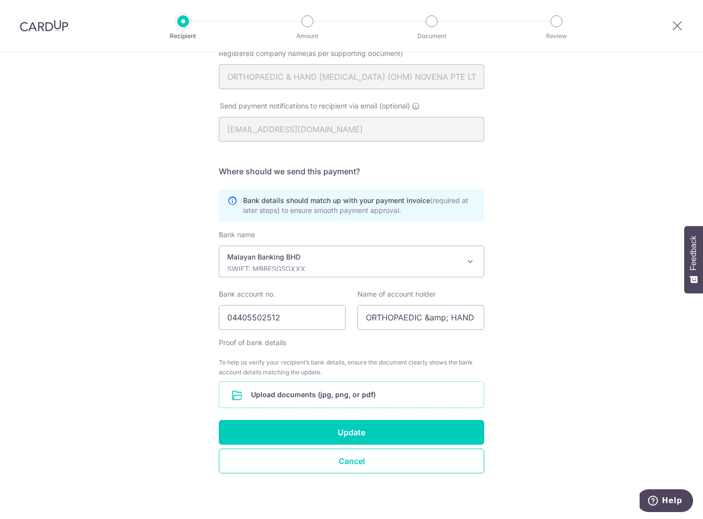
click at [365, 396] on input "file" at bounding box center [351, 395] width 264 height 26
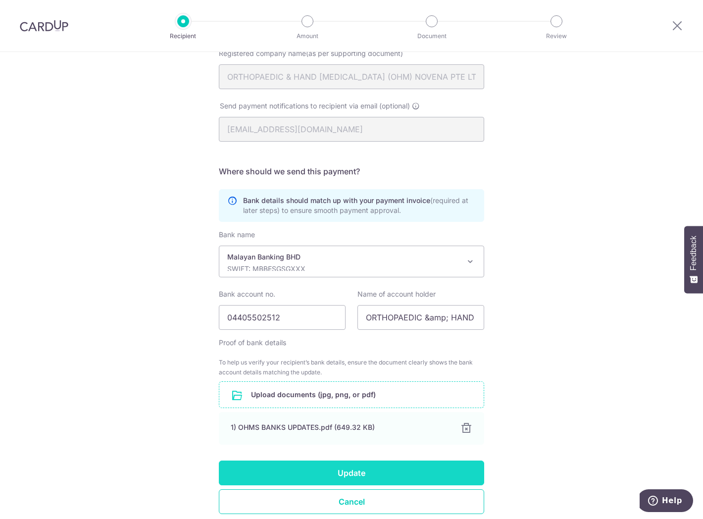
click at [395, 464] on button "Update" at bounding box center [351, 473] width 265 height 25
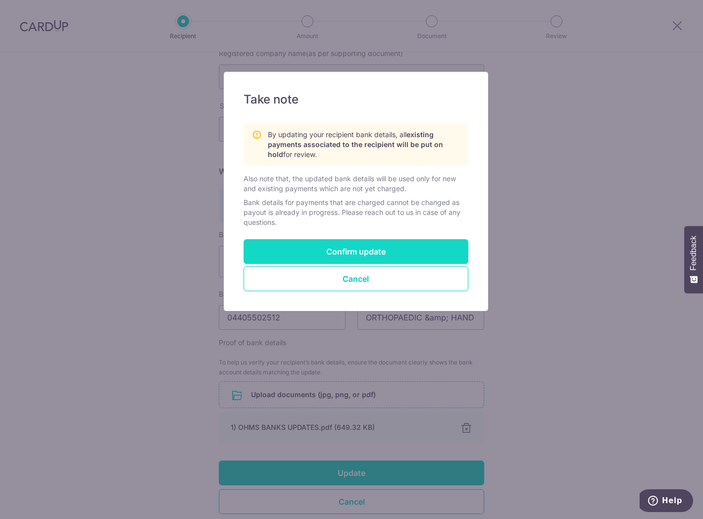
click at [414, 255] on button "Confirm update" at bounding box center [356, 251] width 225 height 25
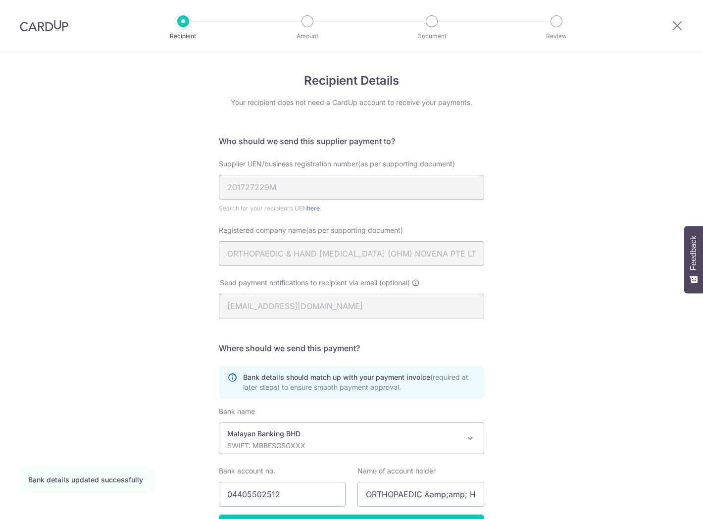
scroll to position [66, 0]
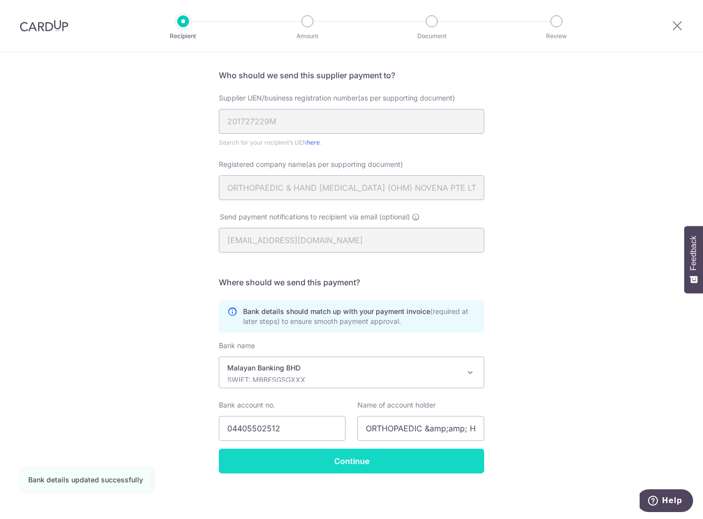
click at [345, 462] on input "Continue" at bounding box center [351, 461] width 265 height 25
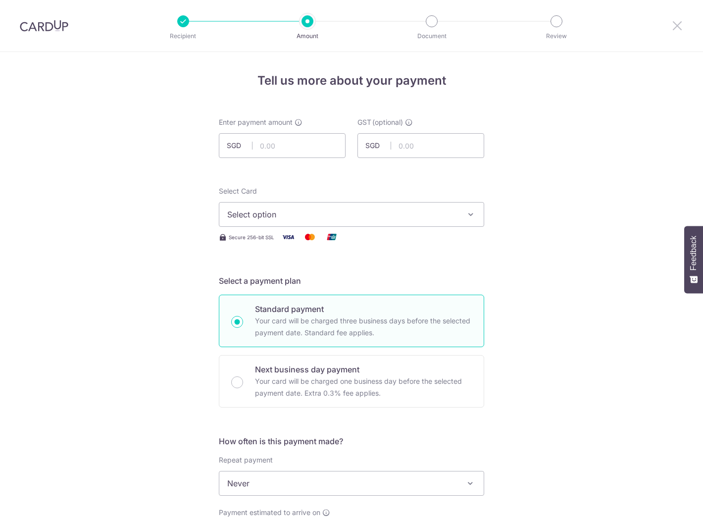
drag, startPoint x: 675, startPoint y: 20, endPoint x: 404, endPoint y: 65, distance: 275.2
click at [675, 20] on icon at bounding box center [677, 25] width 12 height 12
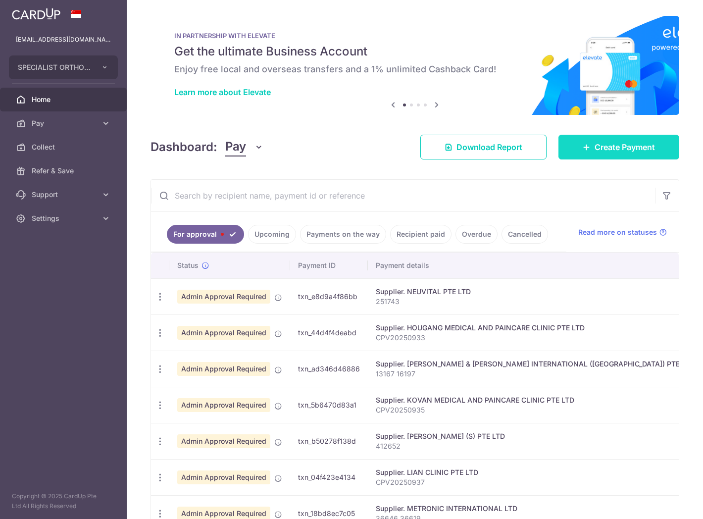
click at [602, 147] on span "Create Payment" at bounding box center [625, 147] width 60 height 12
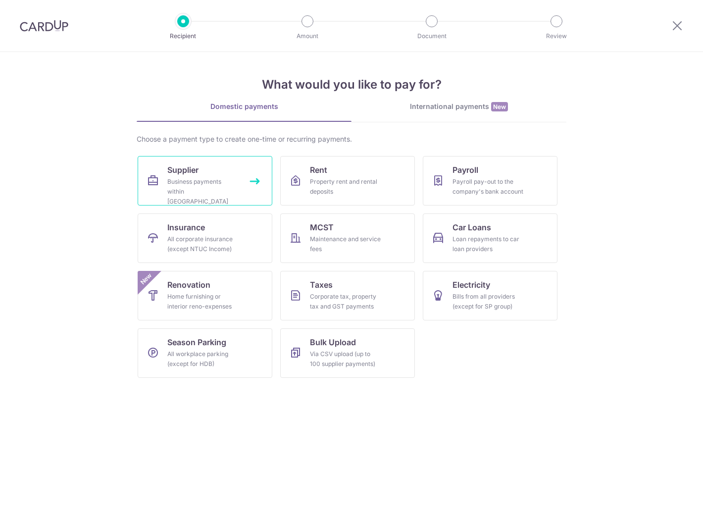
click at [226, 180] on div "Business payments within Singapore" at bounding box center [202, 192] width 71 height 30
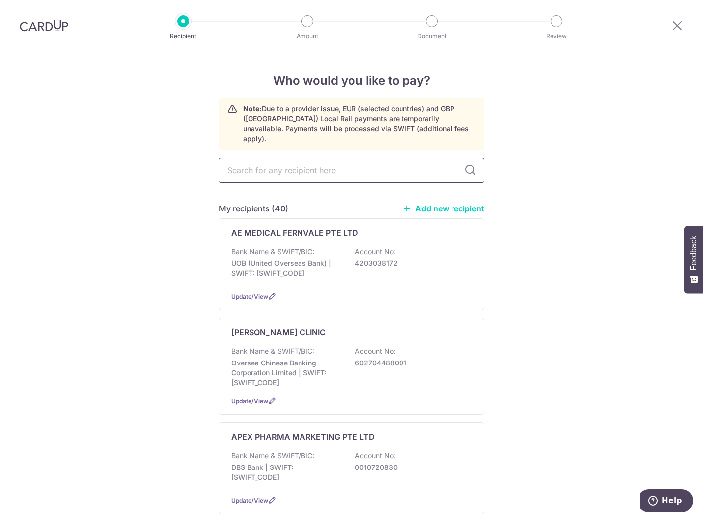
click at [362, 161] on input "text" at bounding box center [351, 170] width 265 height 25
type input "oh"
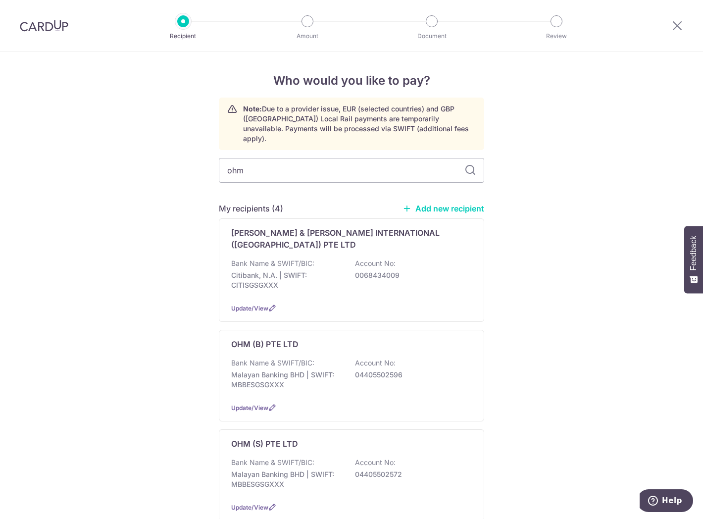
type input "ohm"
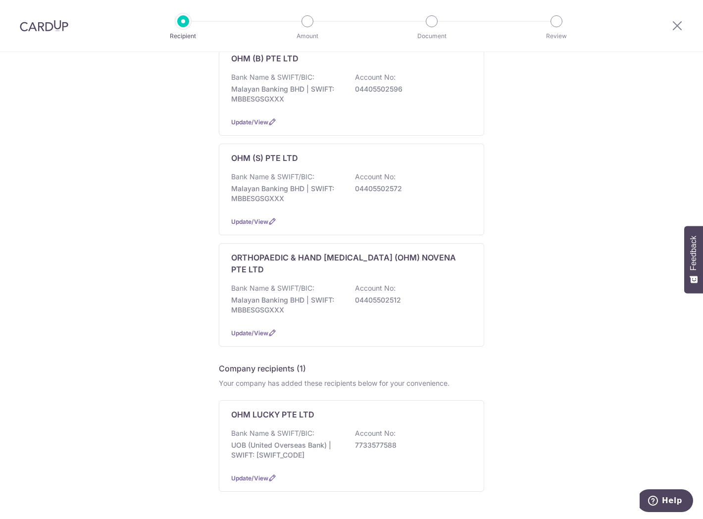
scroll to position [184, 0]
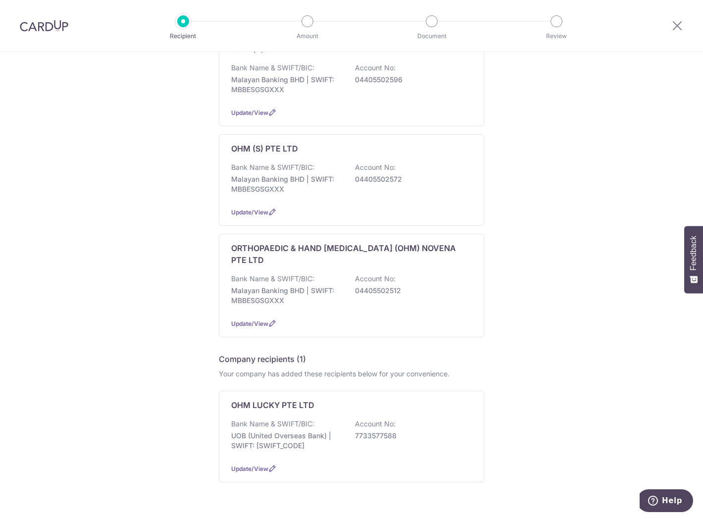
click at [467, 369] on div "Your company has added these recipients below for your convenience." at bounding box center [351, 374] width 265 height 10
click at [258, 465] on span "Update/View" at bounding box center [249, 468] width 37 height 7
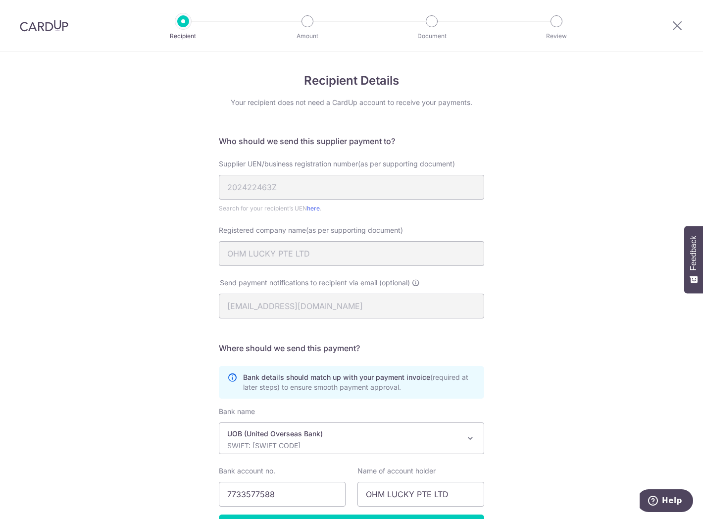
click at [92, 358] on div "Recipient Details Your recipient does not need a CardUp account to receive your…" at bounding box center [351, 319] width 703 height 534
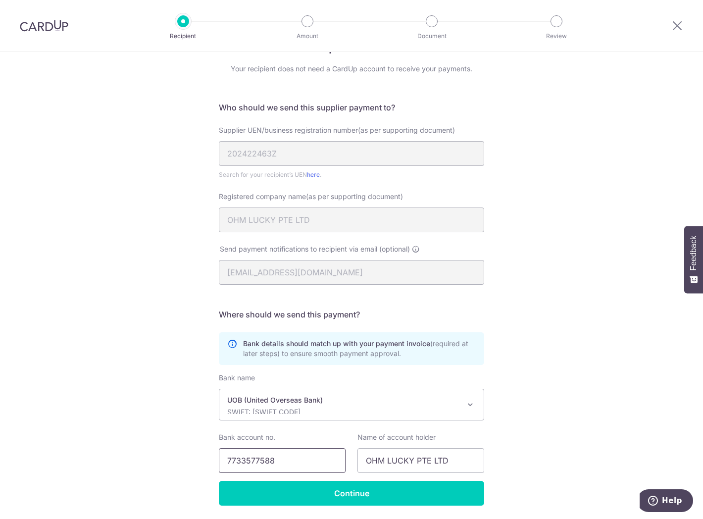
scroll to position [66, 0]
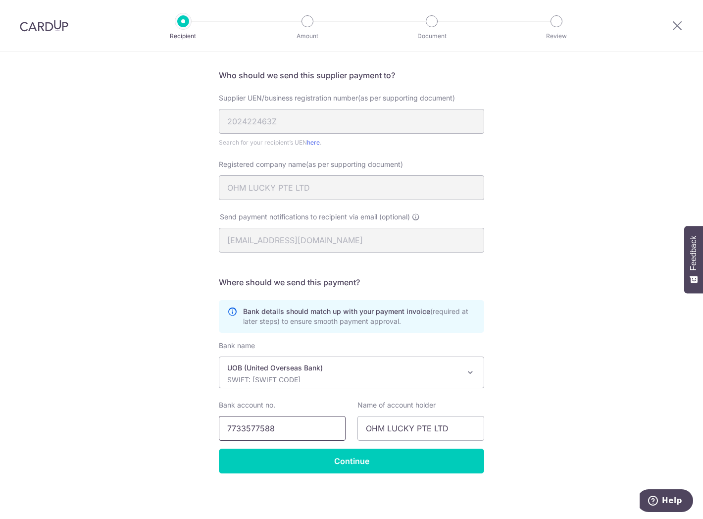
drag, startPoint x: 157, startPoint y: 425, endPoint x: 165, endPoint y: 412, distance: 15.5
click at [139, 421] on div "Recipient Details Your recipient does not need a CardUp account to receive your…" at bounding box center [351, 253] width 703 height 534
paste input "0440550261"
type input "04405502618"
click at [330, 370] on p "UOB (United Overseas Bank)" at bounding box center [343, 368] width 233 height 10
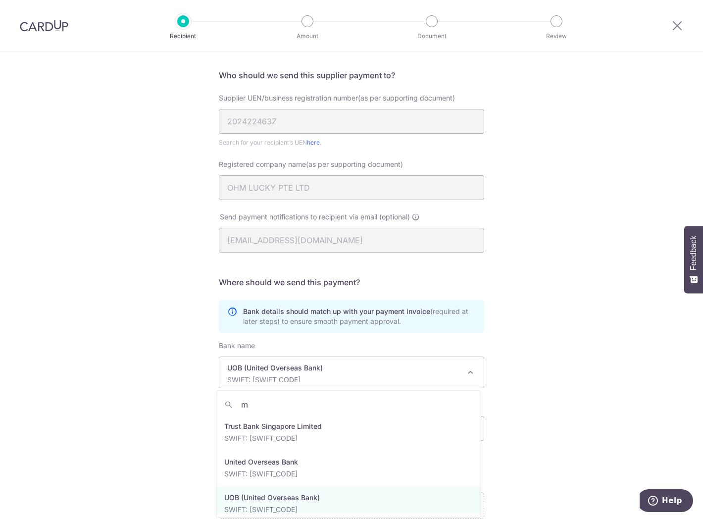
scroll to position [0, 0]
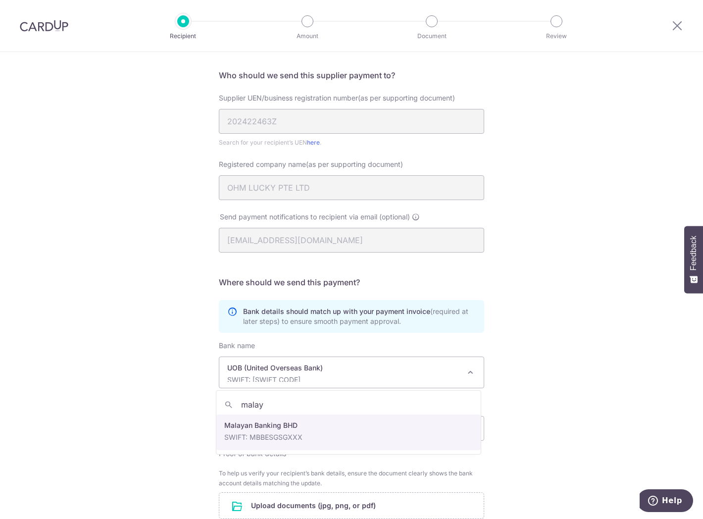
type input "malay"
select select "26"
click at [563, 387] on div "Recipient Details Your recipient does not need a CardUp account to receive your…" at bounding box center [351, 308] width 703 height 645
click at [525, 322] on div "Recipient Details Your recipient does not need a CardUp account to receive your…" at bounding box center [351, 308] width 703 height 645
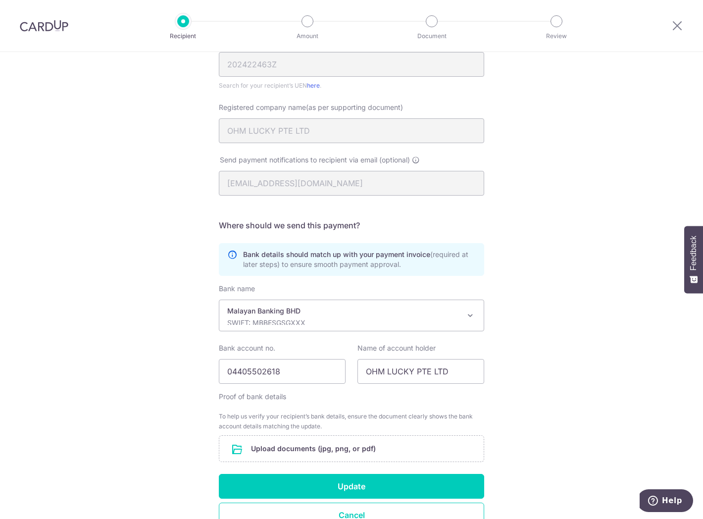
scroll to position [177, 0]
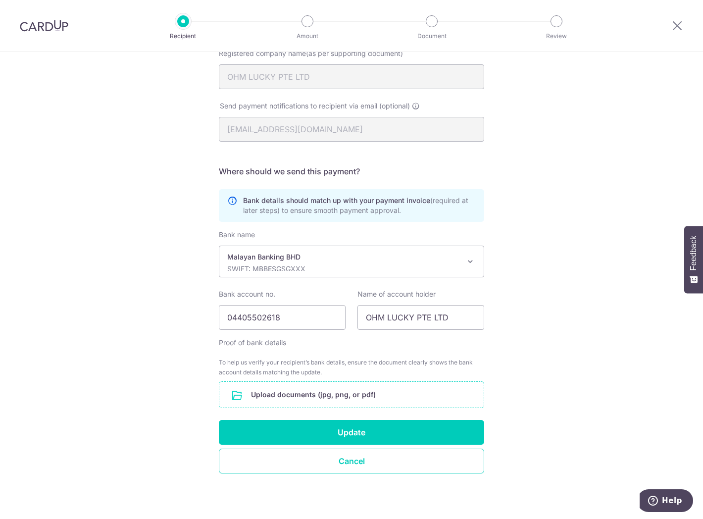
click at [332, 388] on input "file" at bounding box center [351, 395] width 264 height 26
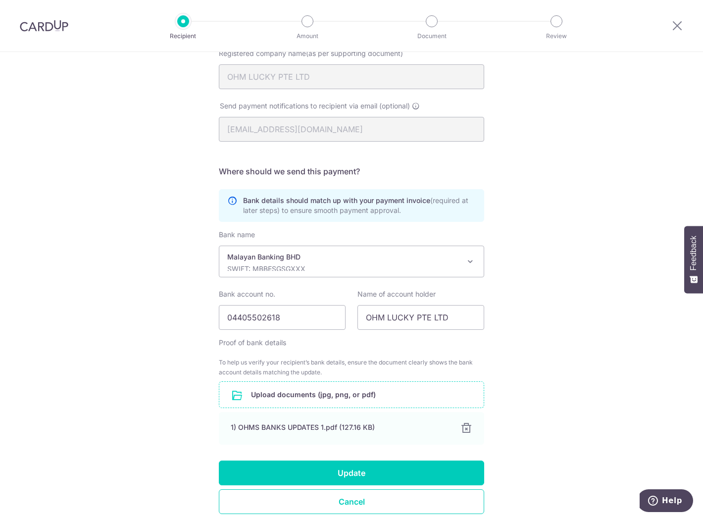
click at [609, 350] on div "Recipient Details Your recipient does not need a CardUp account to receive your…" at bounding box center [351, 217] width 703 height 685
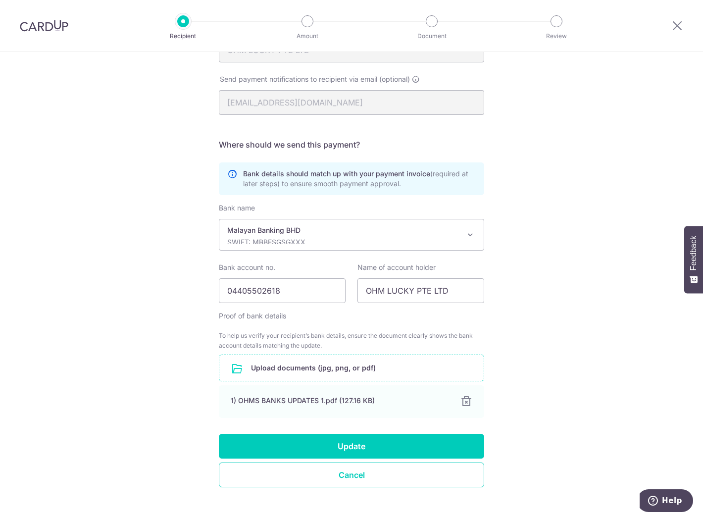
scroll to position [218, 0]
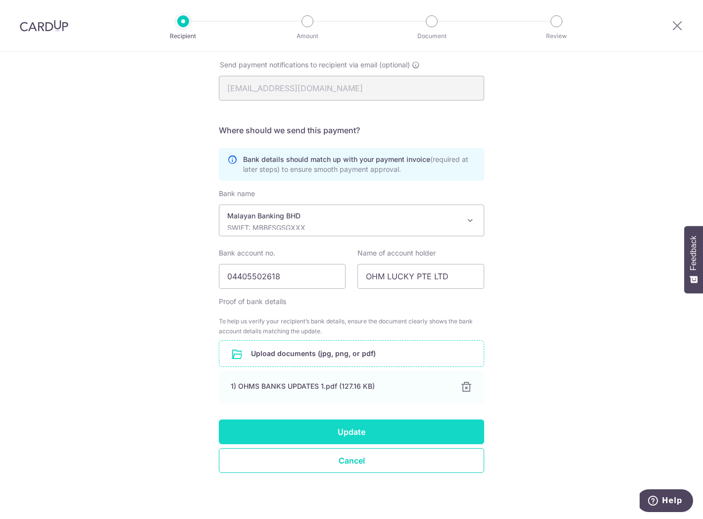
click at [408, 433] on button "Update" at bounding box center [351, 431] width 265 height 25
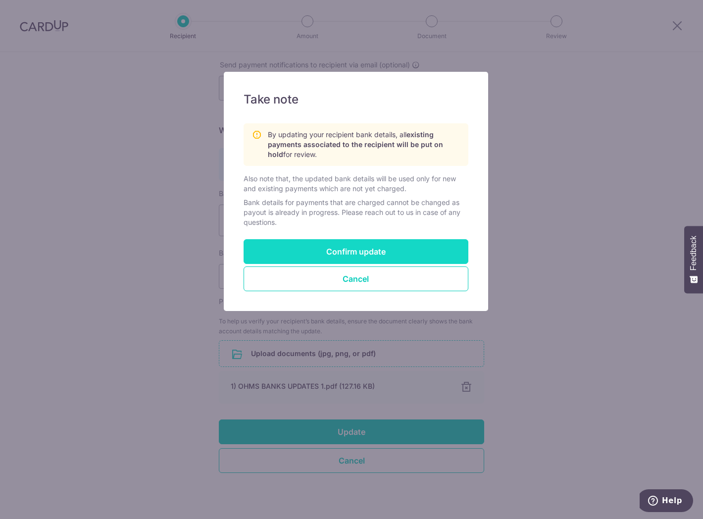
click at [397, 255] on button "Confirm update" at bounding box center [356, 251] width 225 height 25
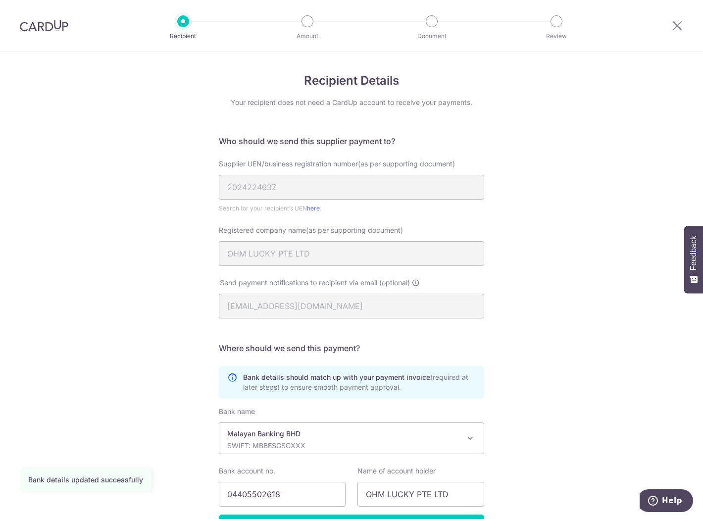
scroll to position [66, 0]
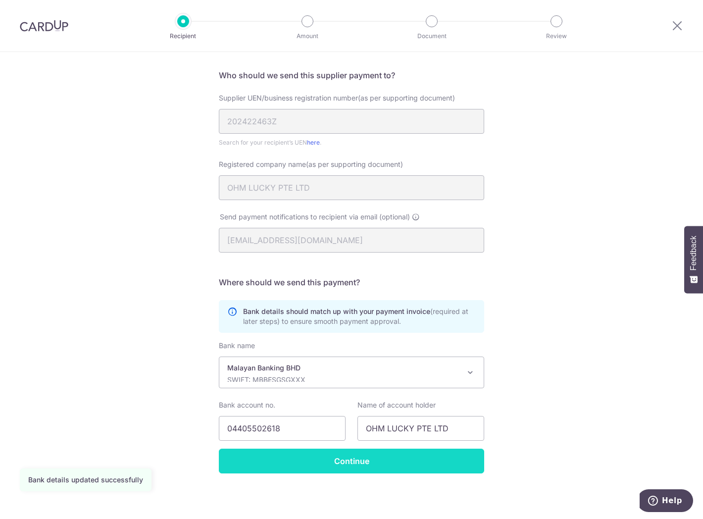
click at [388, 461] on input "Continue" at bounding box center [351, 461] width 265 height 25
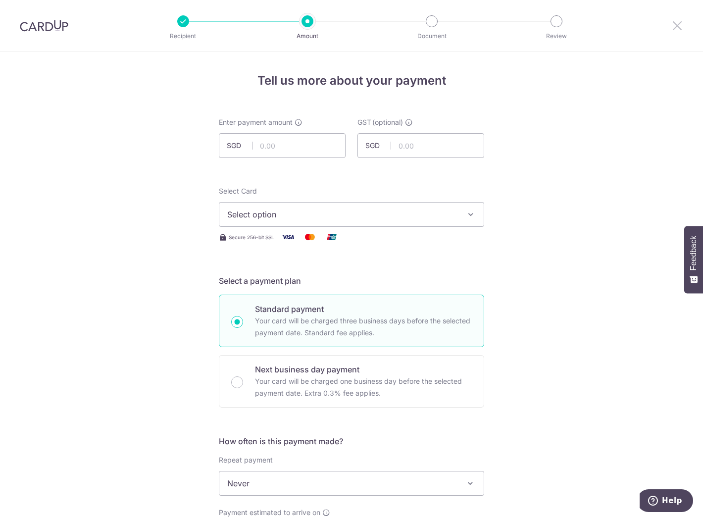
click at [679, 24] on icon at bounding box center [677, 25] width 12 height 12
